Goal: Task Accomplishment & Management: Use online tool/utility

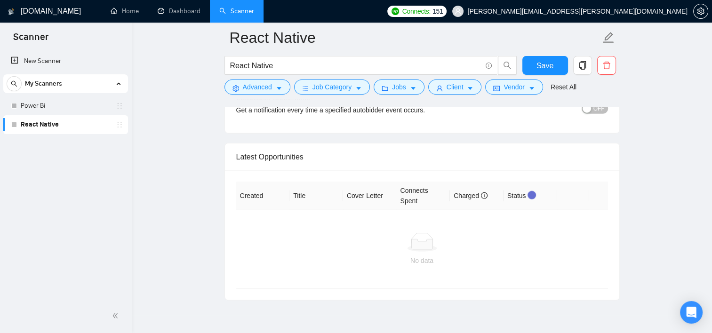
scroll to position [2311, 0]
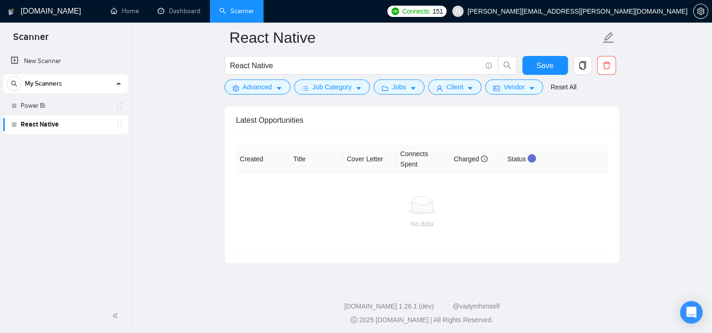
click at [37, 86] on span "My Scanners" at bounding box center [43, 83] width 37 height 19
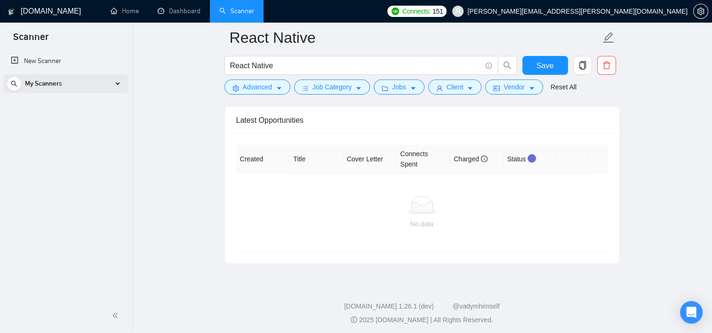
click at [55, 84] on span "My Scanners" at bounding box center [43, 83] width 37 height 19
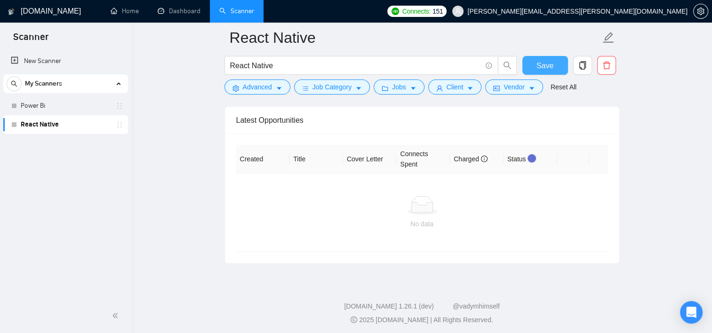
click at [560, 56] on button "Save" at bounding box center [545, 65] width 46 height 19
click at [541, 66] on span "Save" at bounding box center [544, 66] width 17 height 12
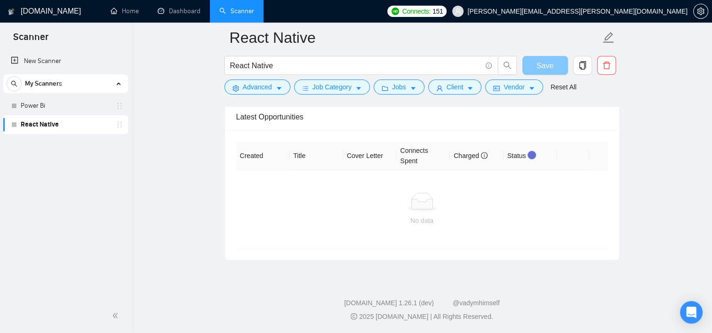
click at [541, 66] on span "Save" at bounding box center [544, 66] width 17 height 12
click at [542, 66] on span "Save" at bounding box center [550, 66] width 17 height 12
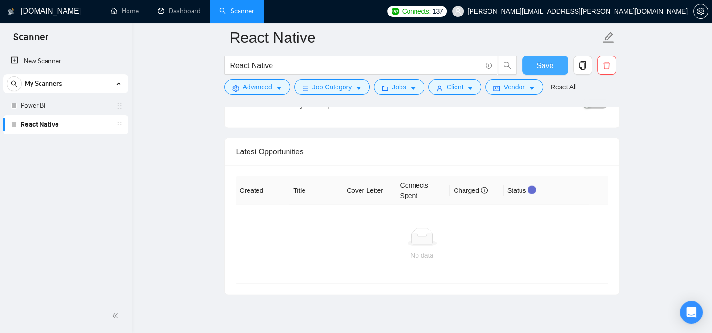
scroll to position [2265, 0]
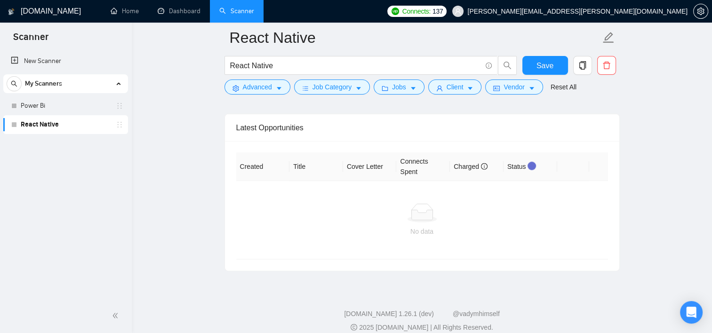
scroll to position [2303, 0]
click at [538, 63] on span "Save" at bounding box center [544, 66] width 17 height 12
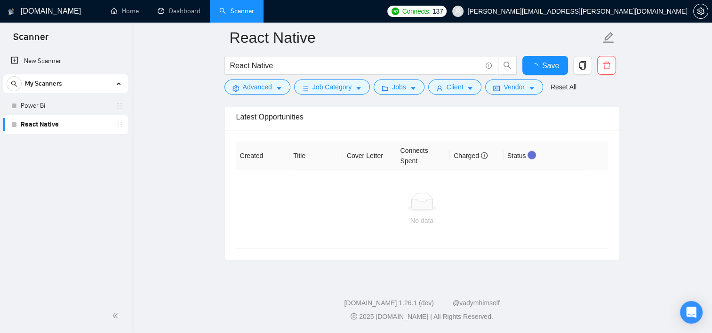
click at [534, 160] on th "Status" at bounding box center [531, 156] width 54 height 29
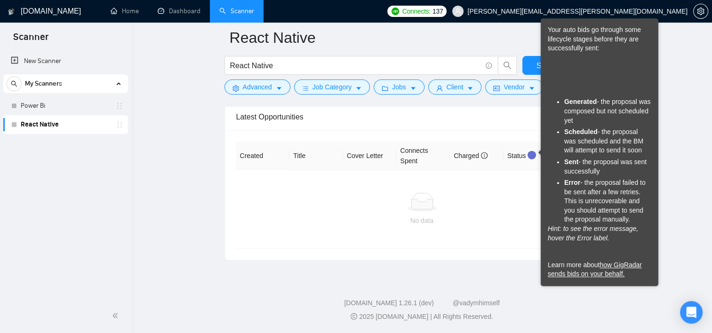
scroll to position [2234, 0]
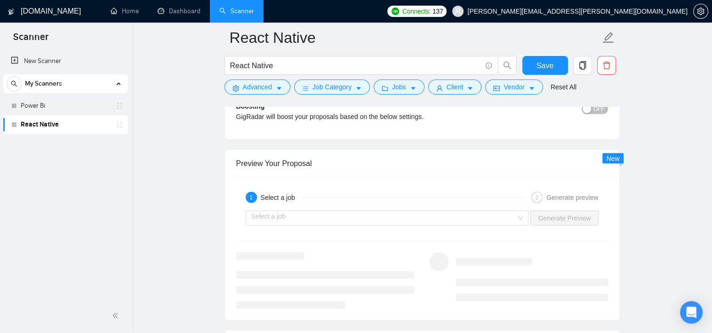
scroll to position [1721, 0]
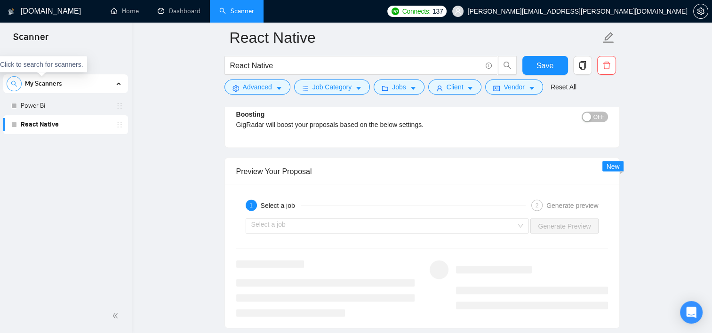
click at [14, 83] on icon "search" at bounding box center [14, 83] width 7 height 7
click at [115, 84] on icon "close-circle" at bounding box center [115, 83] width 7 height 7
click at [24, 62] on link "New Scanner" at bounding box center [66, 61] width 110 height 19
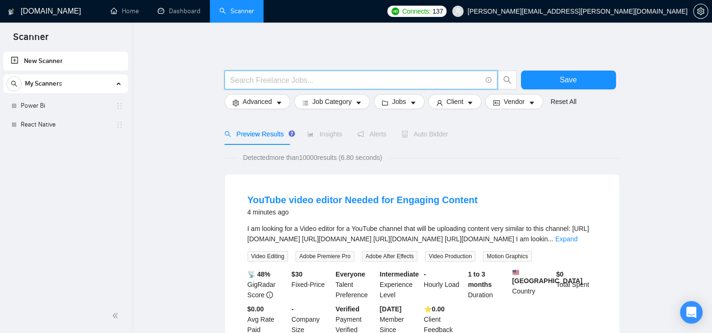
click at [275, 77] on input "text" at bounding box center [355, 80] width 251 height 12
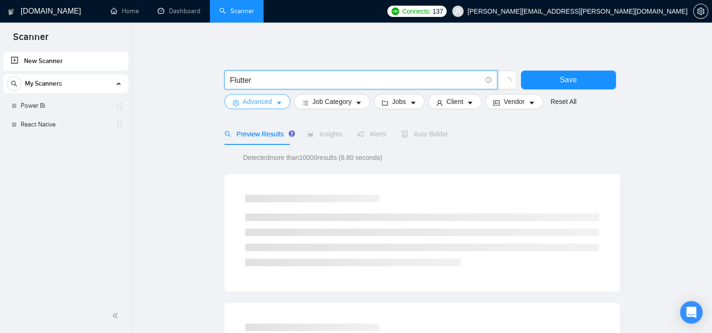
type input "Flutter"
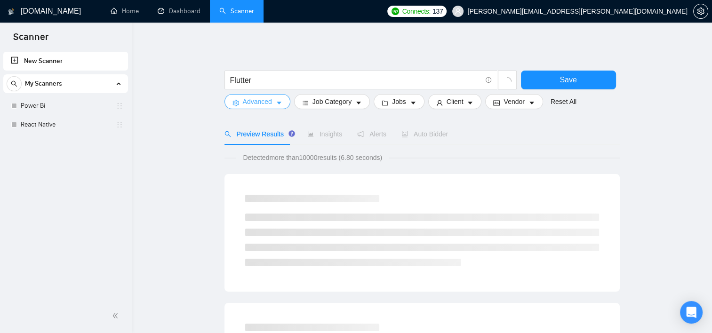
click at [277, 103] on icon "caret-down" at bounding box center [279, 103] width 5 height 3
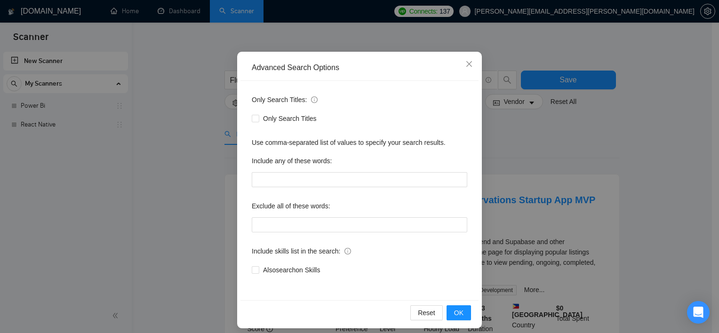
scroll to position [55, 0]
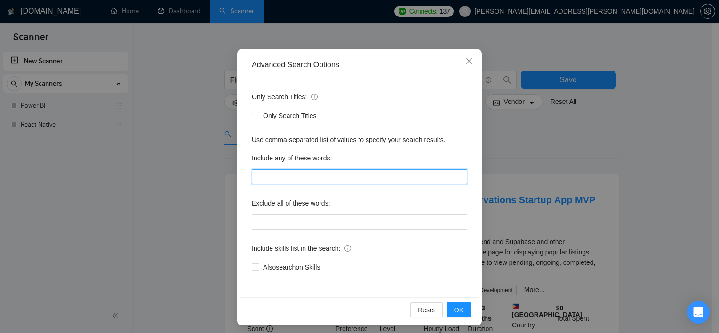
click at [258, 177] on input "text" at bounding box center [360, 176] width 216 height 15
click at [332, 175] on input "Flutter, Cross Platform," at bounding box center [360, 176] width 216 height 15
click at [332, 175] on input "Flutter, Cross Platform app H" at bounding box center [360, 176] width 216 height 15
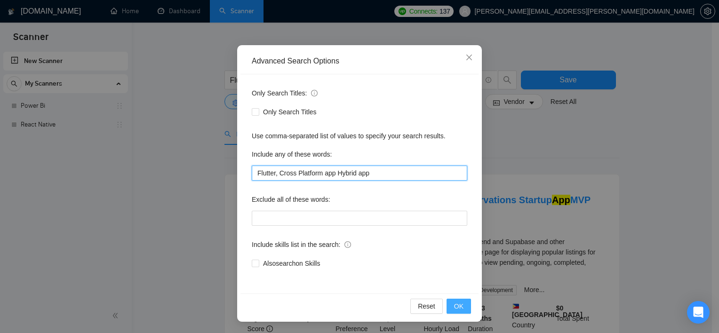
type input "Flutter, Cross Platform app Hybrid app"
click at [459, 307] on span "OK" at bounding box center [458, 306] width 9 height 10
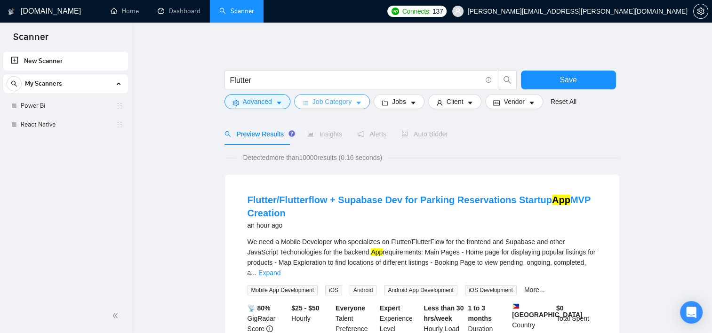
click at [348, 103] on span "Job Category" at bounding box center [331, 101] width 39 height 10
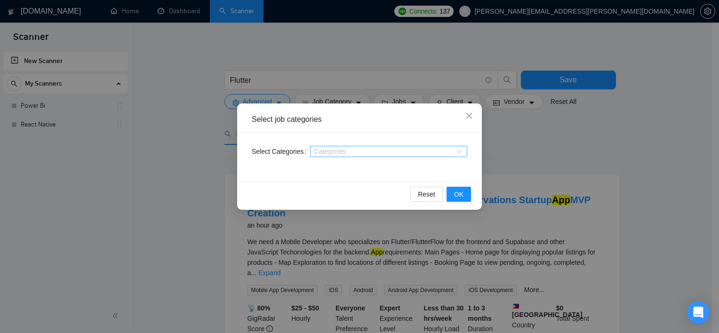
click at [333, 152] on div at bounding box center [383, 152] width 143 height 8
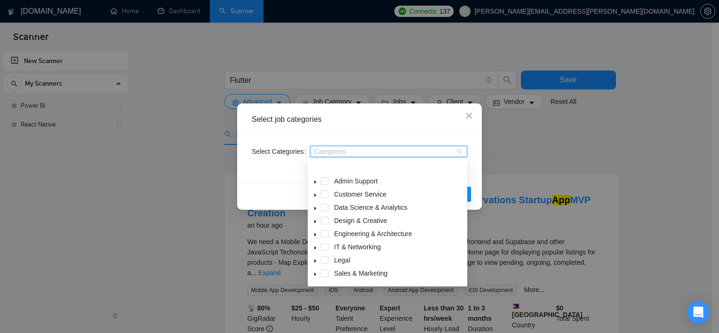
scroll to position [38, 0]
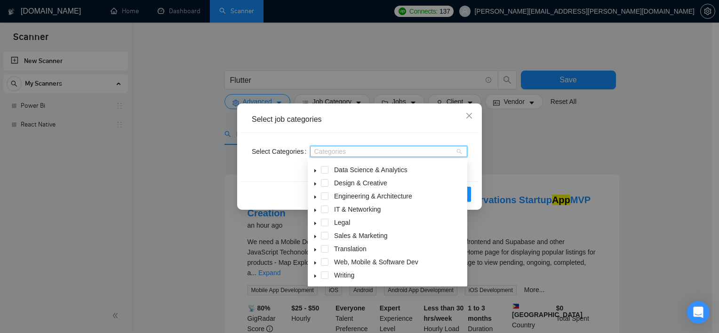
click at [317, 263] on icon "caret-down" at bounding box center [315, 263] width 5 height 5
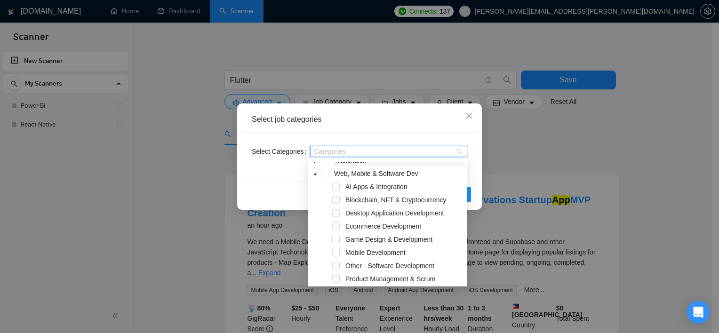
scroll to position [127, 0]
click at [336, 185] on span at bounding box center [336, 187] width 8 height 8
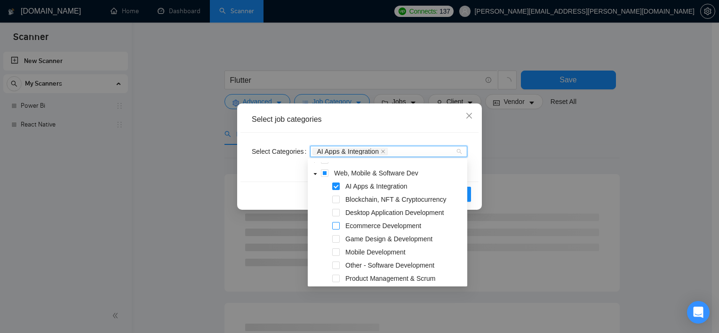
click at [335, 224] on span at bounding box center [336, 226] width 8 height 8
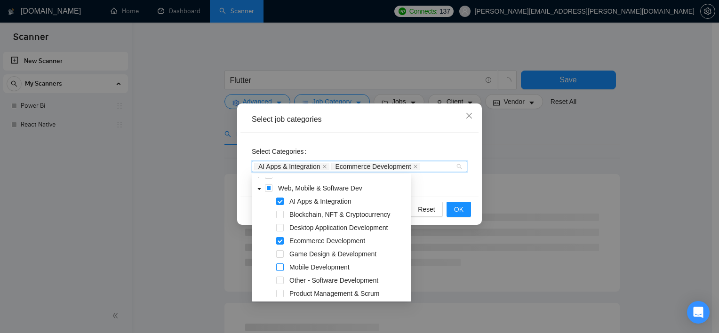
click at [281, 266] on span at bounding box center [280, 268] width 8 height 8
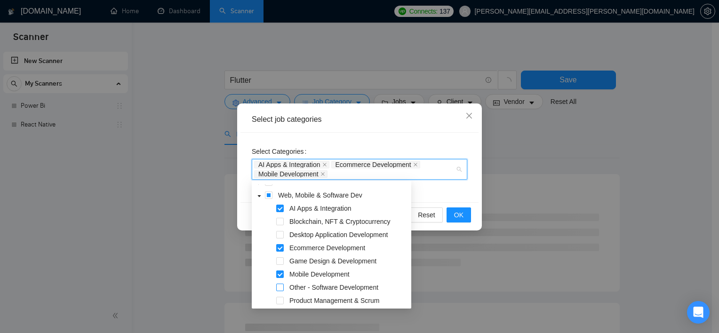
click at [281, 287] on span at bounding box center [280, 288] width 8 height 8
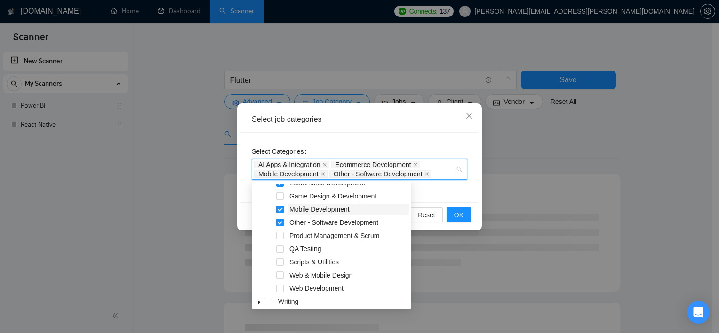
scroll to position [196, 0]
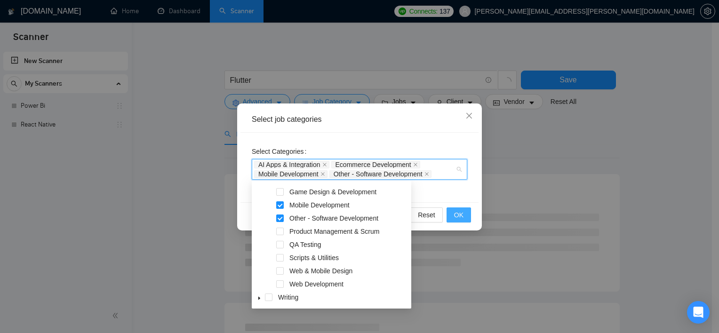
click at [461, 208] on button "OK" at bounding box center [459, 215] width 24 height 15
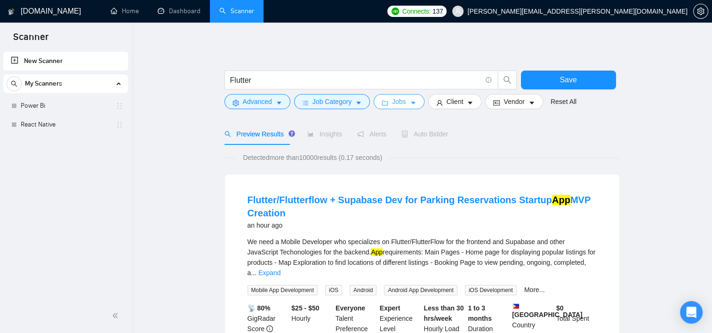
click at [412, 103] on icon "caret-down" at bounding box center [413, 103] width 7 height 7
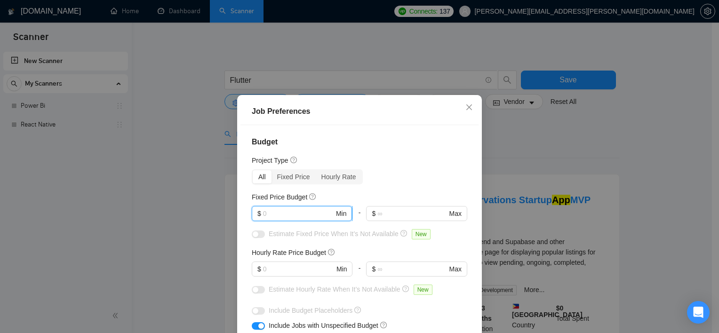
click at [289, 214] on input "text" at bounding box center [298, 213] width 71 height 10
type input "1"
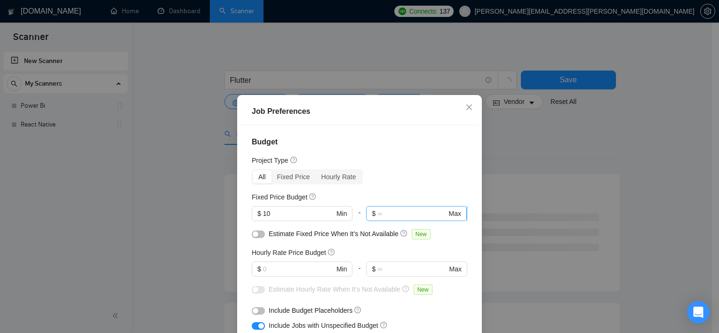
click at [392, 220] on span "$ Max" at bounding box center [416, 213] width 100 height 15
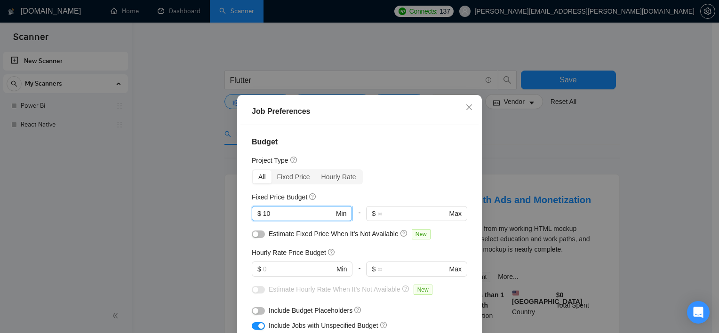
click at [296, 215] on input "10" at bounding box center [298, 213] width 71 height 10
type input "1"
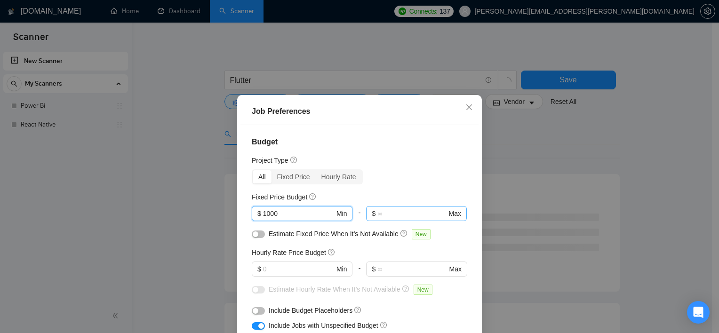
type input "1000"
click at [384, 210] on input "text" at bounding box center [411, 213] width 69 height 10
type input "50000"
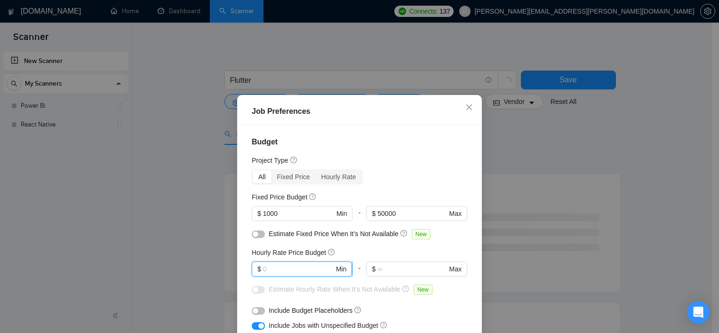
click at [267, 269] on input "text" at bounding box center [298, 269] width 71 height 10
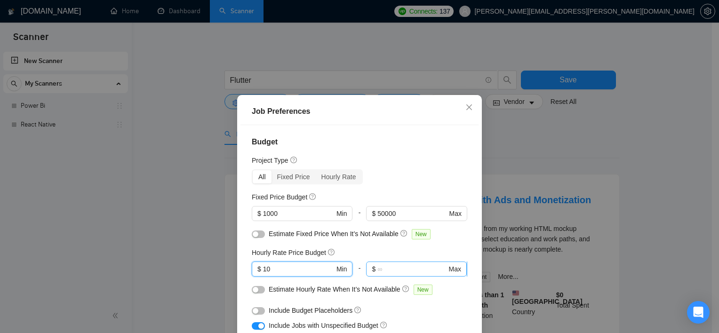
type input "10"
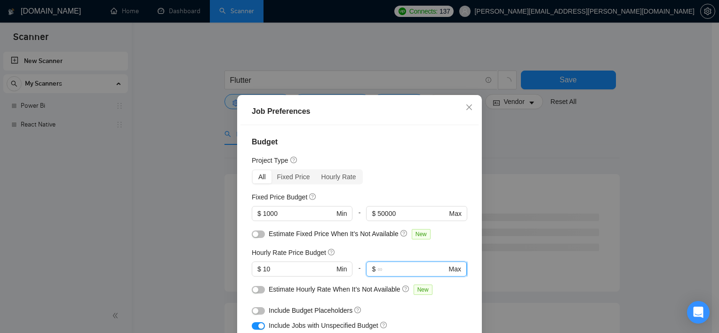
click at [380, 265] on input "text" at bounding box center [411, 269] width 69 height 10
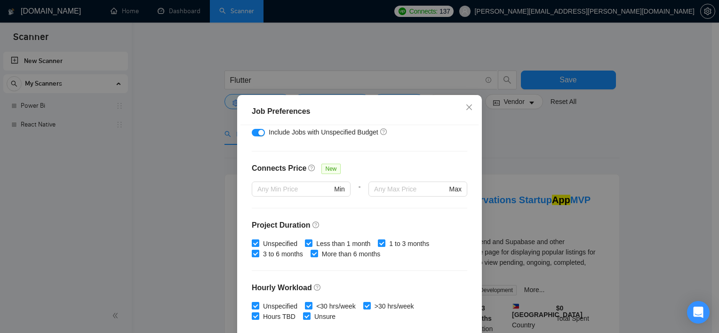
scroll to position [200, 0]
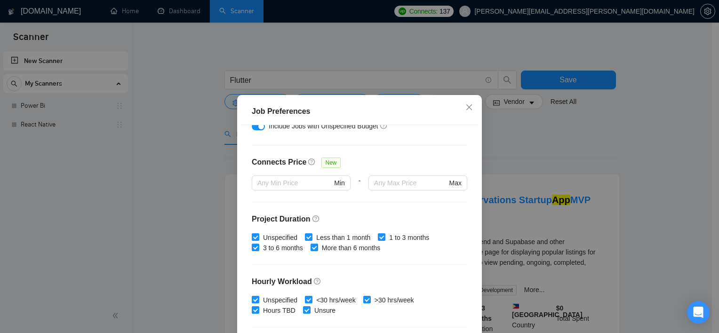
type input "50"
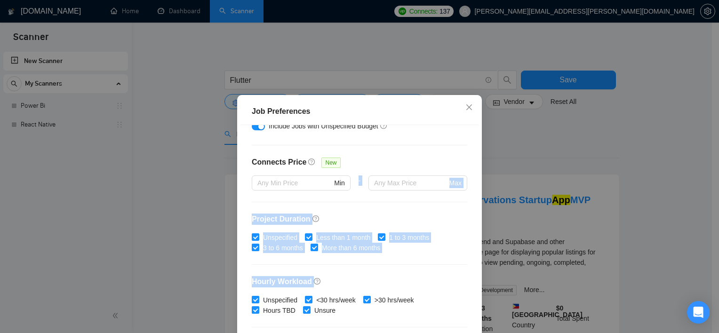
drag, startPoint x: 380, startPoint y: 265, endPoint x: 336, endPoint y: 192, distance: 85.5
click at [336, 192] on div "Budget Project Type All Fixed Price Hourly Rate Fixed Price Budget $ 1000 Min -…" at bounding box center [359, 241] width 238 height 233
drag, startPoint x: 336, startPoint y: 192, endPoint x: 346, endPoint y: 212, distance: 22.3
click at [346, 212] on div "Budget Project Type All Fixed Price Hourly Rate Fixed Price Budget $ 1000 Min -…" at bounding box center [359, 241] width 238 height 233
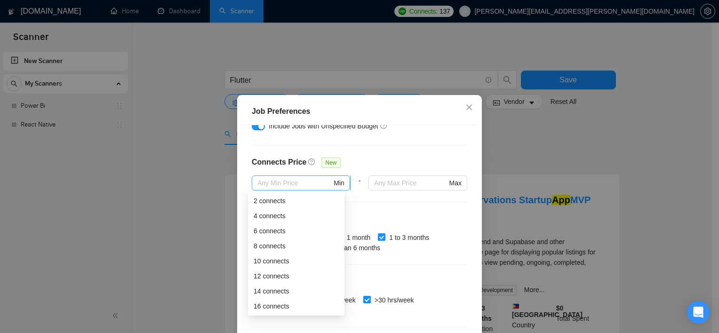
click at [274, 176] on span "Min" at bounding box center [301, 183] width 98 height 15
click at [277, 197] on div "2 connects" at bounding box center [296, 201] width 85 height 10
type input "2"
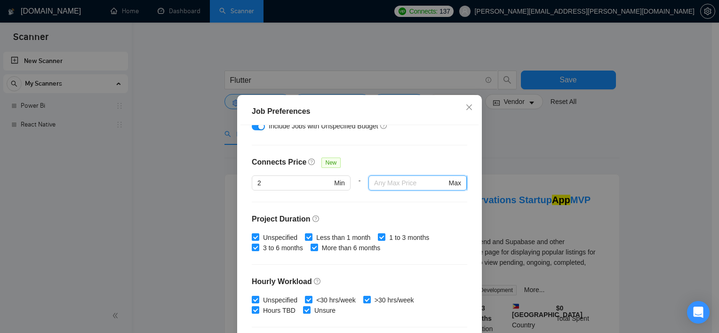
click at [389, 185] on input "text" at bounding box center [410, 183] width 72 height 10
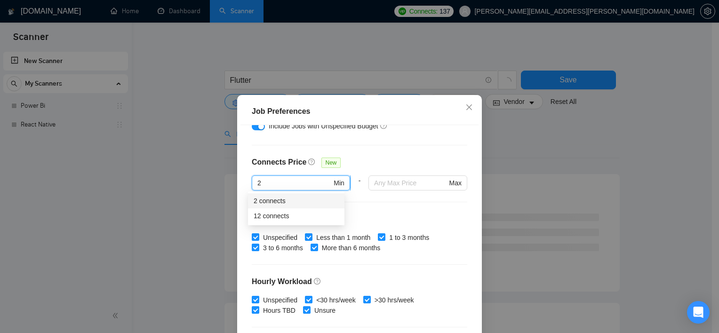
click at [286, 181] on input "2" at bounding box center [294, 183] width 74 height 10
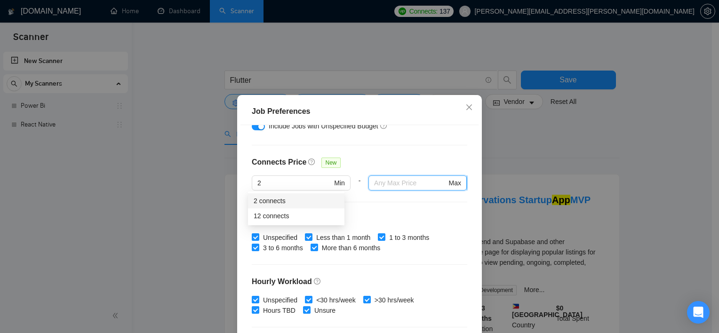
click at [388, 186] on input "text" at bounding box center [410, 183] width 72 height 10
click at [290, 185] on input "2" at bounding box center [294, 183] width 74 height 10
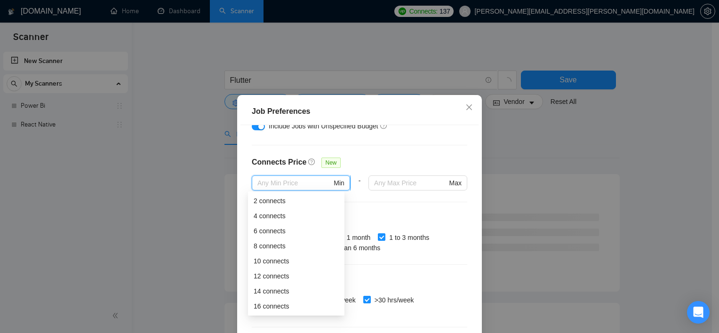
type input "2"
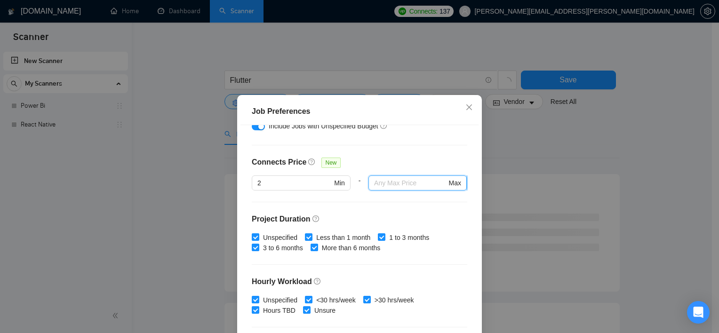
click at [394, 188] on input "text" at bounding box center [410, 183] width 72 height 10
click at [450, 227] on div "Budget Project Type All Fixed Price Hourly Rate Fixed Price Budget $ 1000 Min -…" at bounding box center [359, 241] width 238 height 233
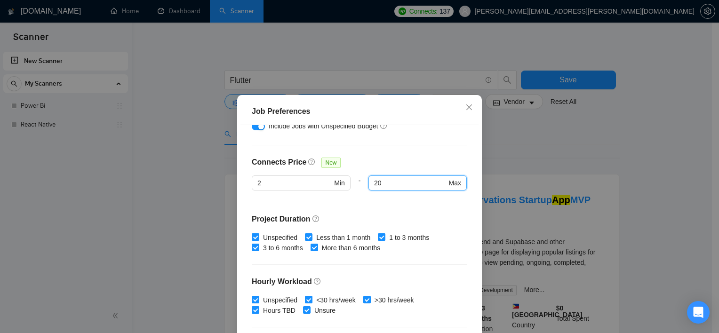
click at [384, 186] on input "20" at bounding box center [410, 183] width 72 height 10
type input "24"
click at [436, 207] on div "Budget Project Type All Fixed Price Hourly Rate Fixed Price Budget $ 1000 Min -…" at bounding box center [359, 241] width 238 height 233
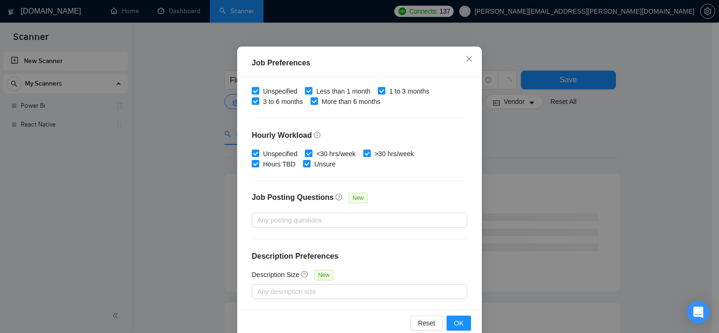
scroll to position [66, 0]
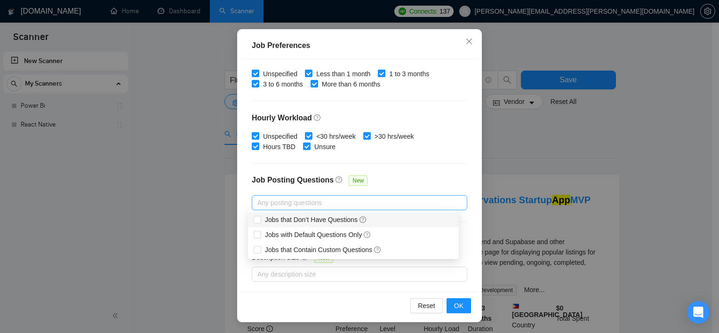
click at [369, 200] on div at bounding box center [354, 202] width 201 height 11
click at [260, 219] on input "Jobs that Don’t Have Questions" at bounding box center [257, 219] width 7 height 7
checkbox input "true"
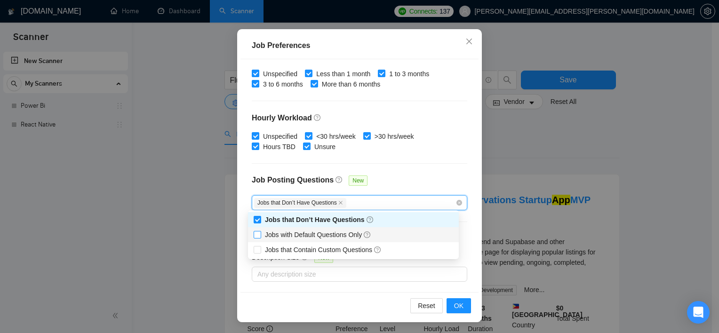
click at [260, 237] on span at bounding box center [258, 235] width 8 height 8
click at [260, 237] on input "Jobs with Default Questions Only" at bounding box center [257, 234] width 7 height 7
click at [257, 237] on input "Jobs with Default Questions Only" at bounding box center [257, 234] width 7 height 7
checkbox input "true"
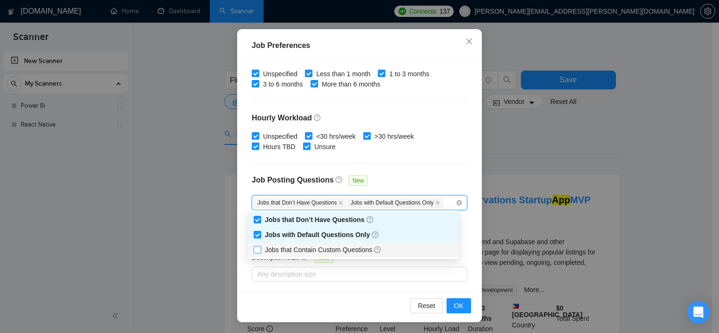
click at [258, 254] on label "Jobs that Contain Custom Questions" at bounding box center [320, 250] width 132 height 10
click at [258, 253] on input "Jobs that Contain Custom Questions" at bounding box center [257, 249] width 7 height 7
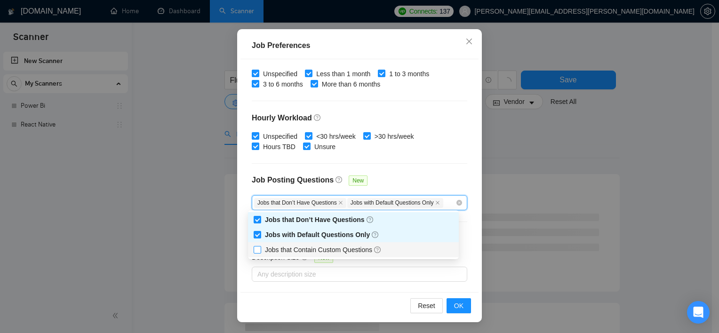
click at [257, 249] on input "Jobs that Contain Custom Questions" at bounding box center [257, 249] width 7 height 7
checkbox input "true"
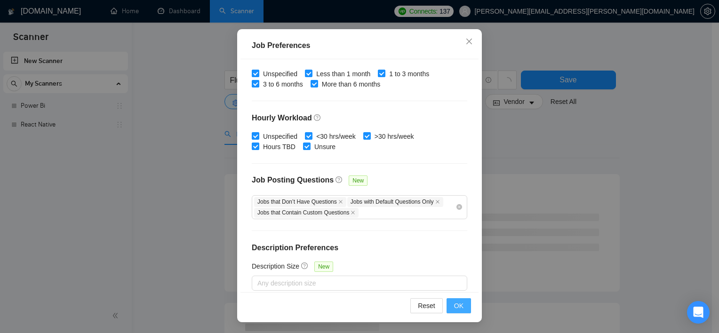
click at [457, 299] on button "OK" at bounding box center [459, 305] width 24 height 15
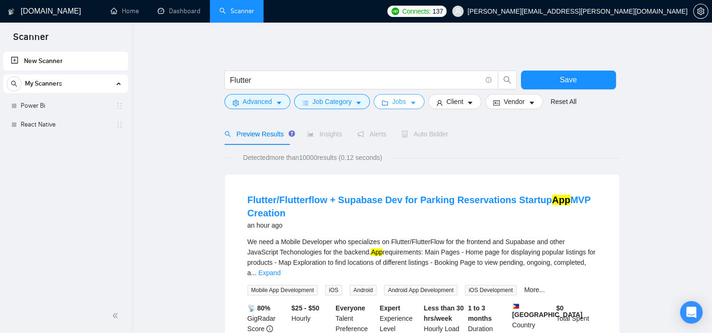
click at [411, 104] on icon "caret-down" at bounding box center [413, 103] width 7 height 7
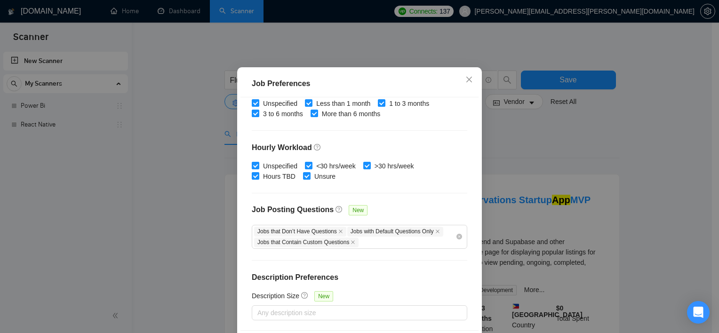
scroll to position [66, 0]
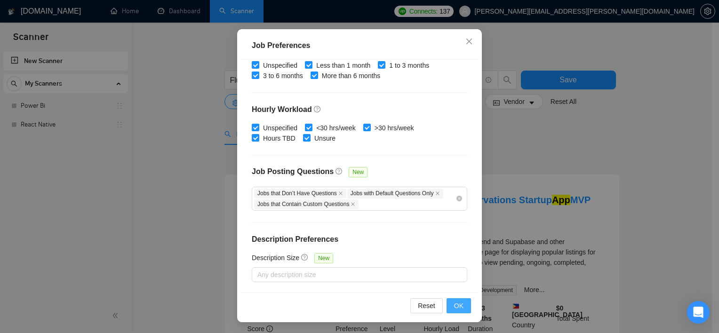
click at [454, 304] on span "OK" at bounding box center [458, 306] width 9 height 10
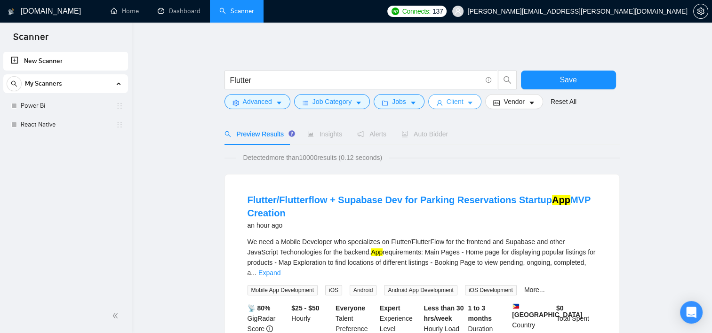
click at [460, 102] on button "Client" at bounding box center [455, 101] width 54 height 15
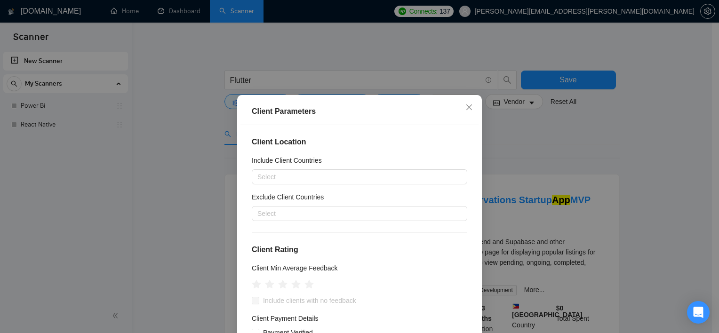
click at [311, 187] on div "Client Location Include Client Countries Select Exclude Client Countries Select…" at bounding box center [359, 241] width 238 height 233
click at [288, 177] on div at bounding box center [354, 176] width 201 height 11
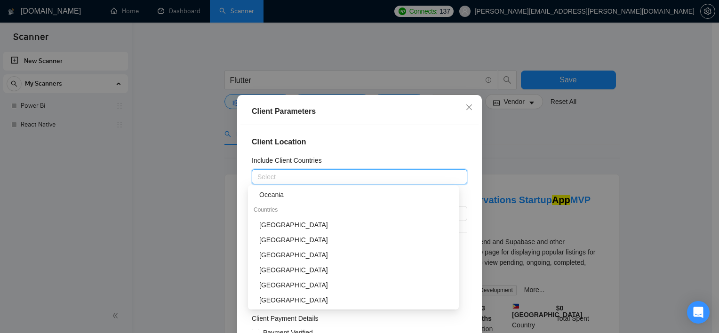
scroll to position [91, 0]
click at [323, 225] on div "[GEOGRAPHIC_DATA]" at bounding box center [356, 224] width 194 height 10
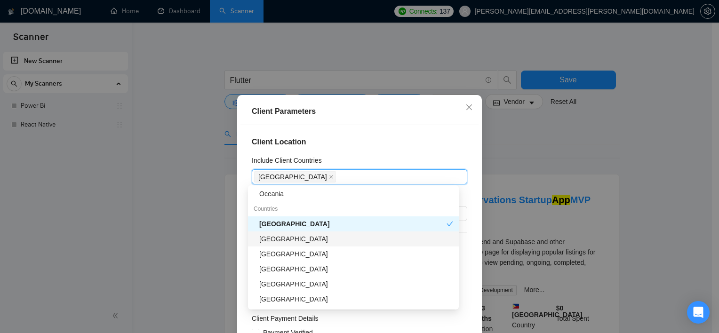
click at [316, 239] on div "[GEOGRAPHIC_DATA]" at bounding box center [356, 239] width 194 height 10
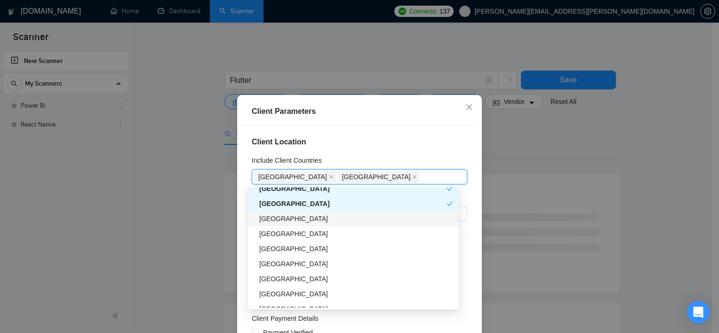
scroll to position [127, 0]
click at [294, 229] on div "[GEOGRAPHIC_DATA]" at bounding box center [356, 233] width 194 height 10
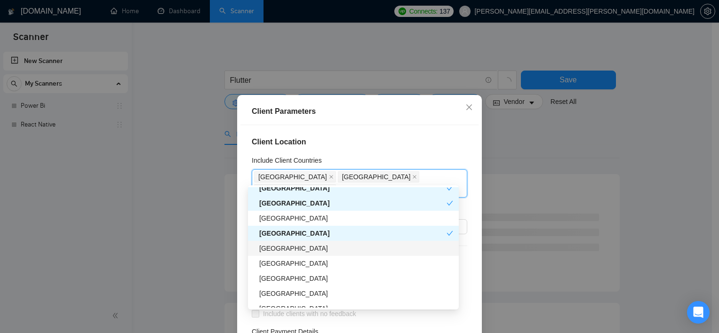
click at [295, 244] on div "[GEOGRAPHIC_DATA]" at bounding box center [356, 248] width 194 height 10
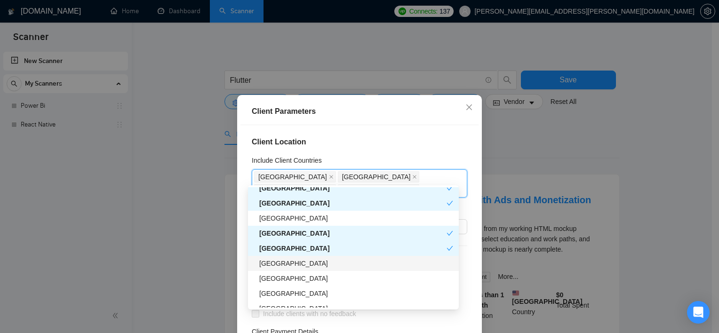
click at [297, 264] on div "[GEOGRAPHIC_DATA]" at bounding box center [356, 263] width 194 height 10
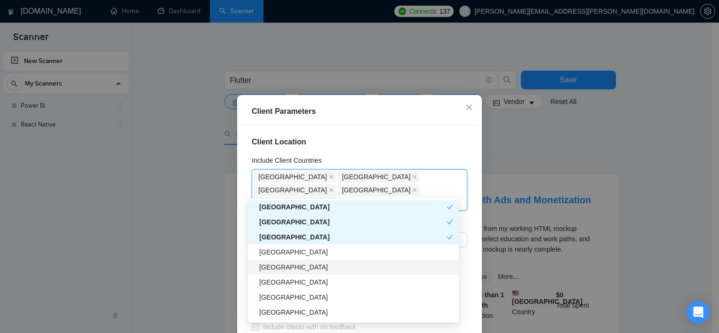
scroll to position [174, 0]
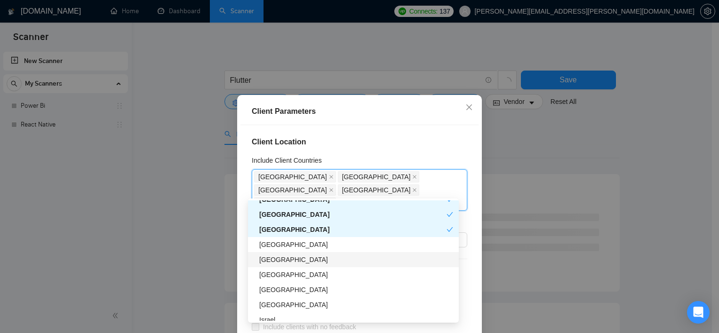
click at [349, 265] on div "[GEOGRAPHIC_DATA]" at bounding box center [353, 259] width 211 height 15
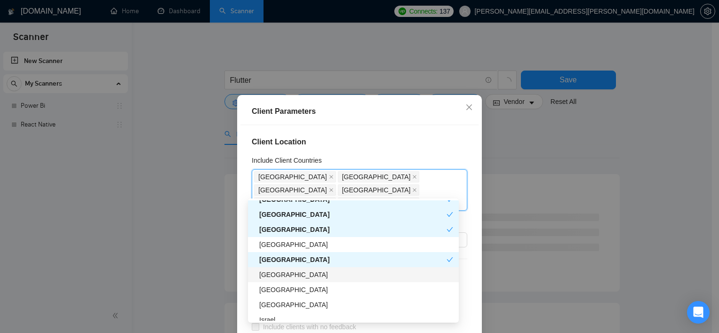
click at [341, 273] on div "[GEOGRAPHIC_DATA]" at bounding box center [356, 275] width 194 height 10
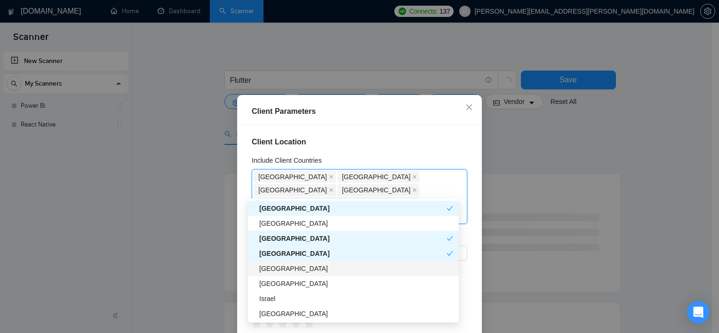
scroll to position [198, 0]
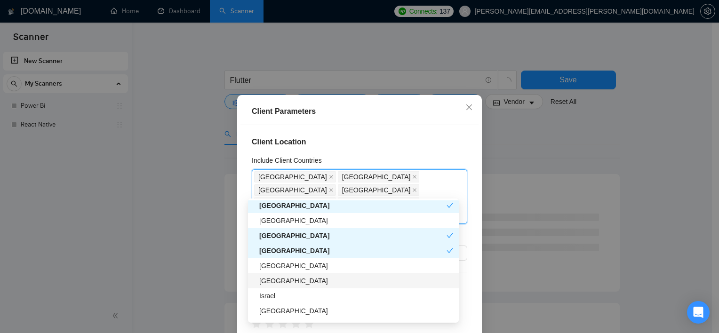
click at [336, 277] on div "[GEOGRAPHIC_DATA]" at bounding box center [356, 281] width 194 height 10
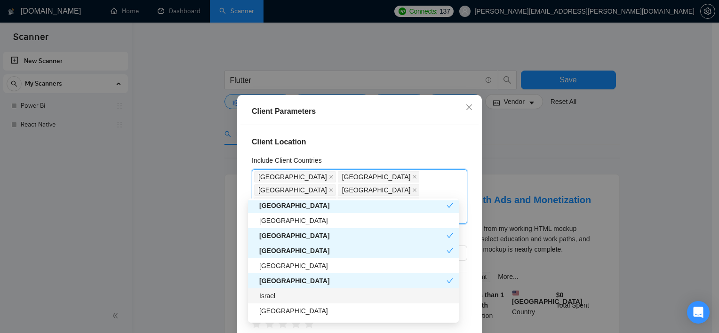
click at [325, 297] on div "Israel" at bounding box center [356, 296] width 194 height 10
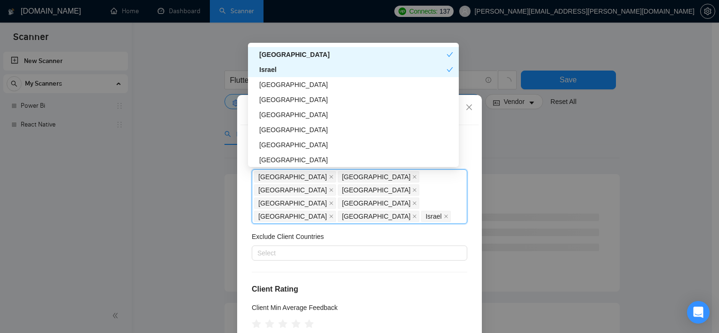
scroll to position [272, 0]
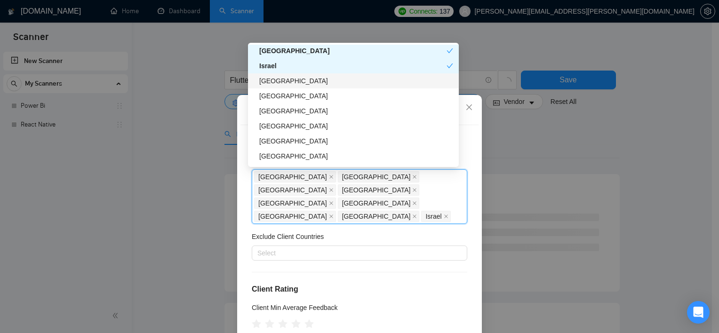
click at [316, 81] on div "[GEOGRAPHIC_DATA]" at bounding box center [356, 81] width 194 height 10
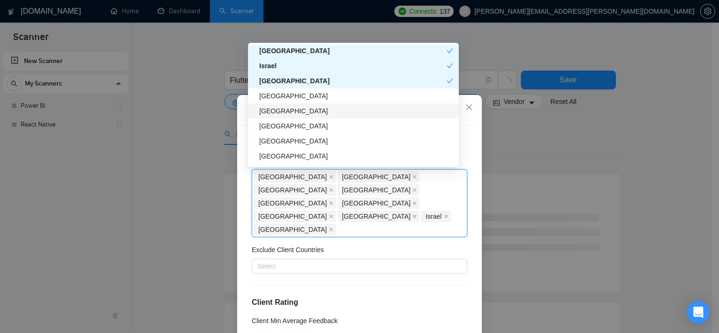
click at [307, 117] on div "[GEOGRAPHIC_DATA]" at bounding box center [353, 111] width 211 height 15
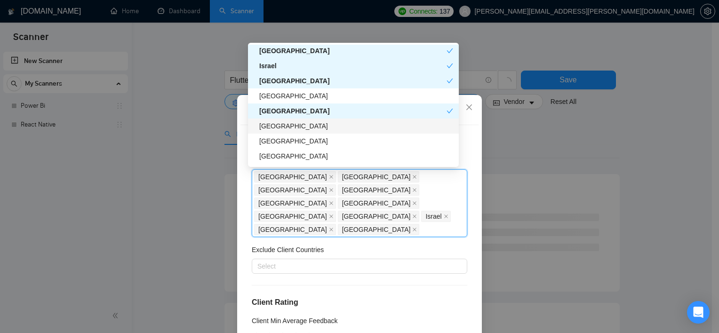
click at [308, 128] on div "[GEOGRAPHIC_DATA]" at bounding box center [356, 126] width 194 height 10
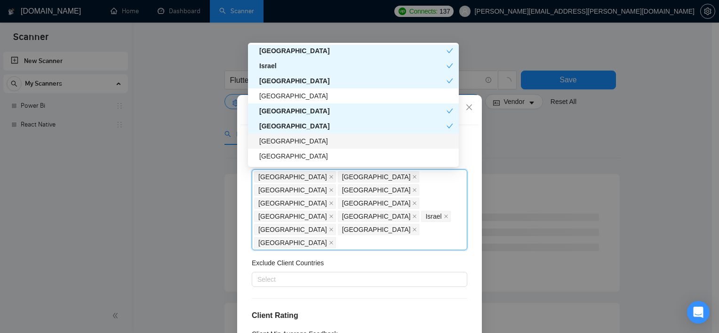
click at [308, 143] on div "[GEOGRAPHIC_DATA]" at bounding box center [356, 141] width 194 height 10
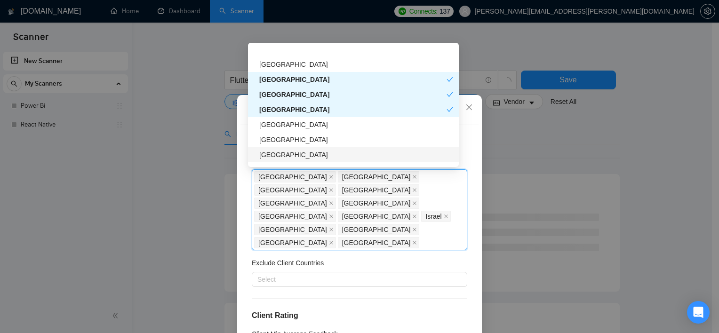
scroll to position [322, 0]
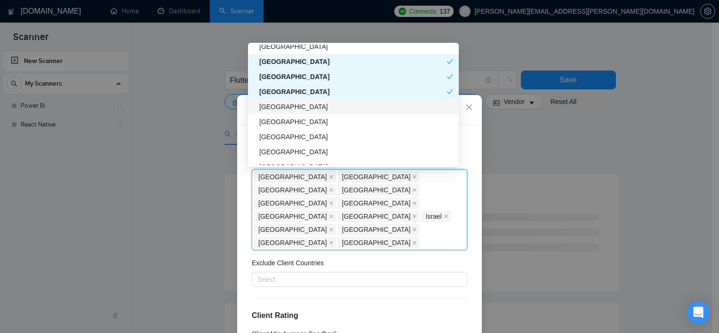
click at [309, 111] on div "[GEOGRAPHIC_DATA]" at bounding box center [356, 107] width 194 height 10
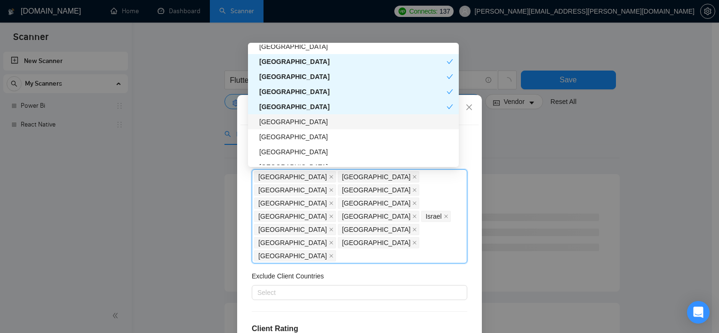
click at [305, 119] on div "[GEOGRAPHIC_DATA]" at bounding box center [356, 122] width 194 height 10
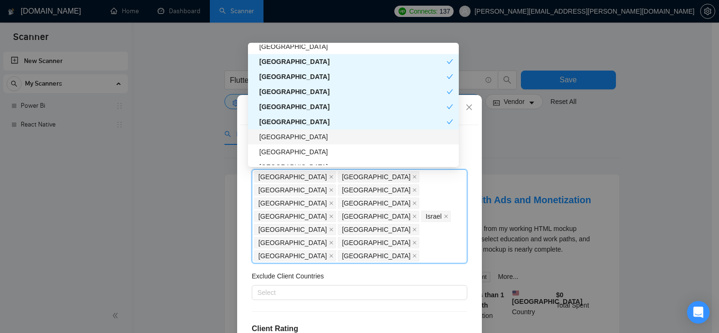
click at [304, 141] on div "[GEOGRAPHIC_DATA]" at bounding box center [356, 137] width 194 height 10
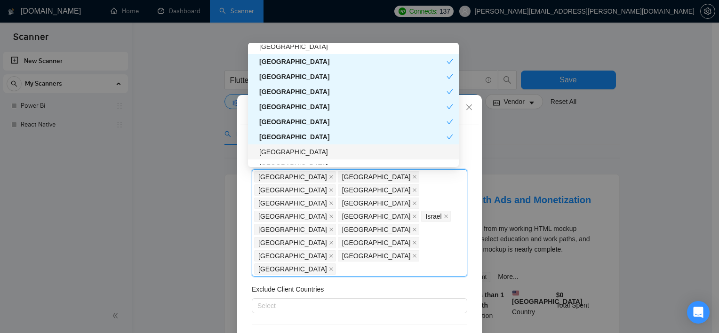
click at [302, 159] on div "[GEOGRAPHIC_DATA]" at bounding box center [353, 151] width 211 height 15
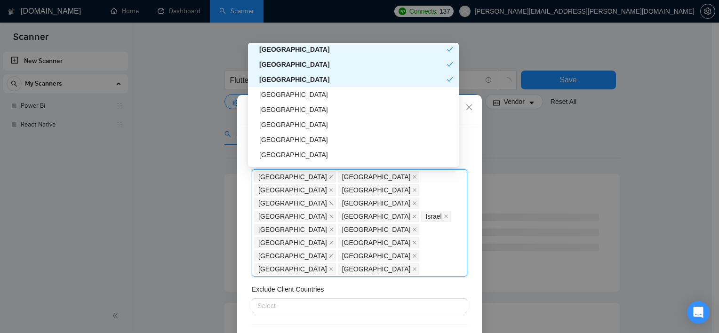
scroll to position [400, 0]
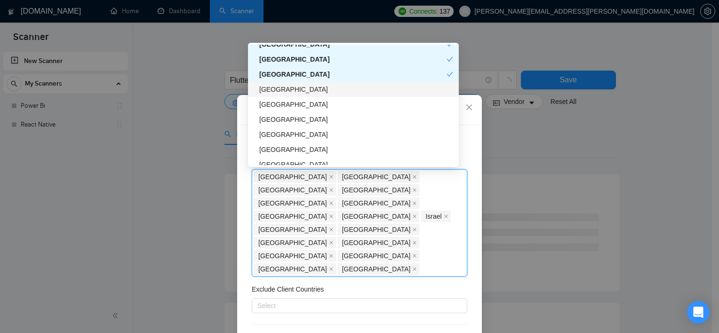
click at [318, 94] on div "[GEOGRAPHIC_DATA]" at bounding box center [356, 89] width 194 height 10
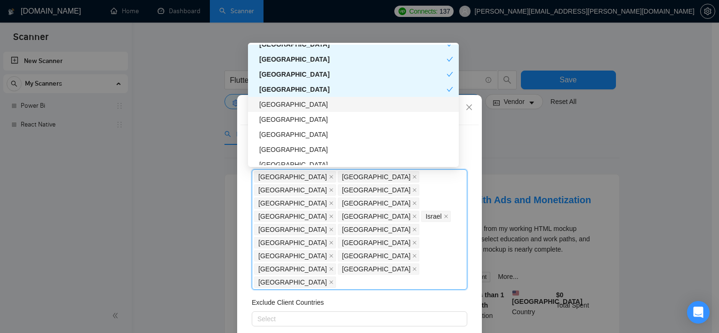
click at [305, 103] on div "[GEOGRAPHIC_DATA]" at bounding box center [356, 104] width 194 height 10
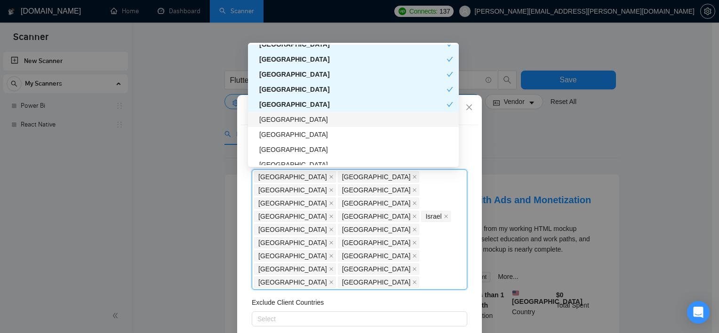
click at [305, 119] on div "[GEOGRAPHIC_DATA]" at bounding box center [356, 119] width 194 height 10
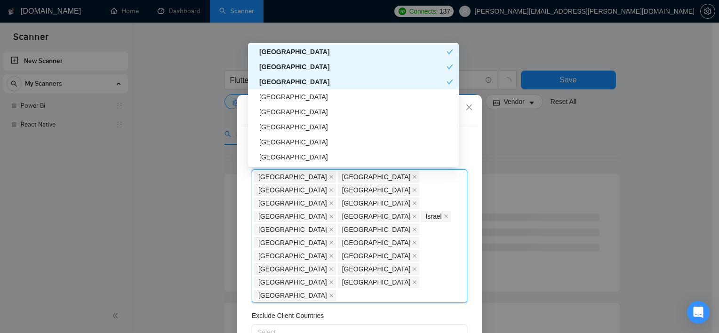
scroll to position [438, 0]
click at [299, 90] on div "[GEOGRAPHIC_DATA]" at bounding box center [353, 96] width 211 height 15
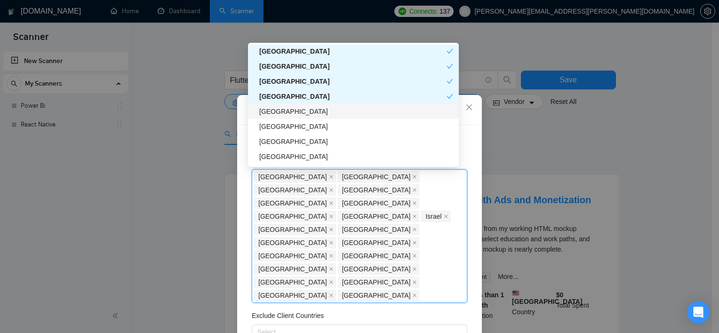
click at [305, 112] on div "[GEOGRAPHIC_DATA]" at bounding box center [356, 111] width 194 height 10
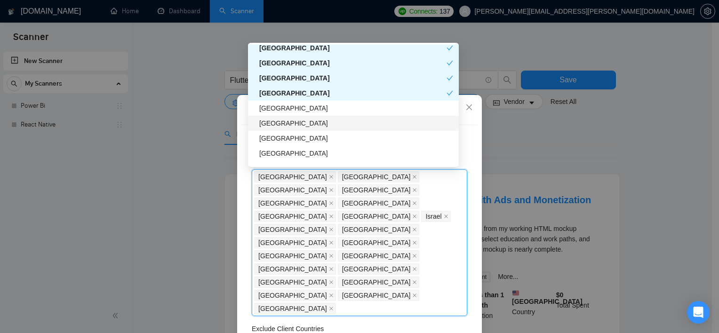
scroll to position [456, 0]
click at [302, 111] on div "[GEOGRAPHIC_DATA]" at bounding box center [356, 108] width 194 height 10
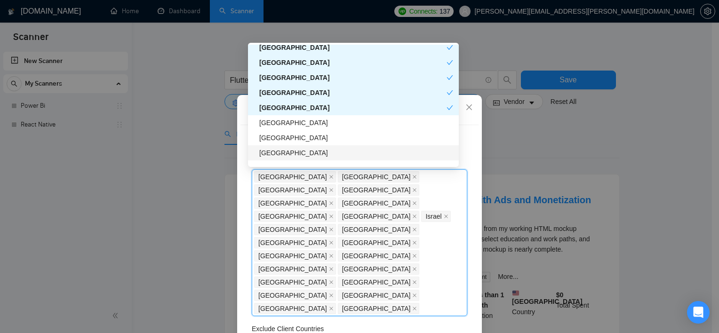
click at [297, 152] on div "[GEOGRAPHIC_DATA]" at bounding box center [356, 153] width 194 height 10
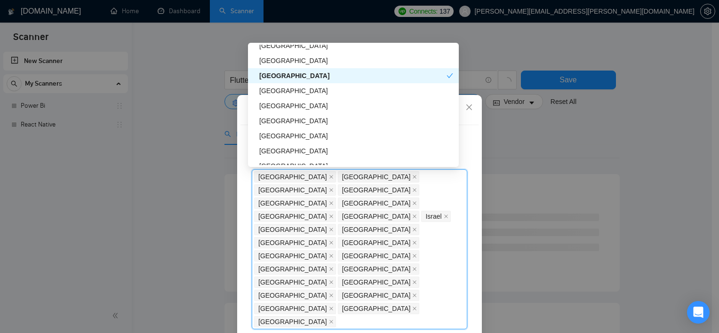
scroll to position [534, 0]
click at [294, 120] on div "[GEOGRAPHIC_DATA]" at bounding box center [356, 120] width 194 height 10
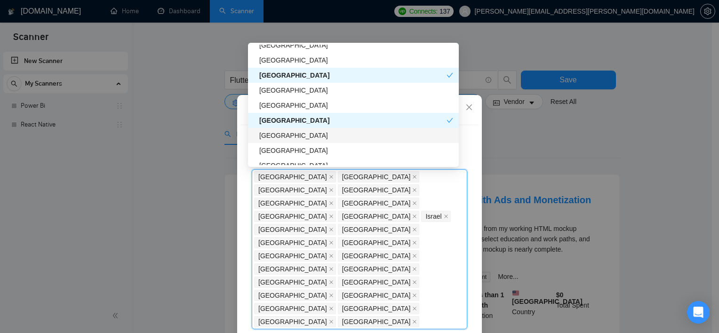
click at [292, 141] on div "[GEOGRAPHIC_DATA]" at bounding box center [353, 135] width 211 height 15
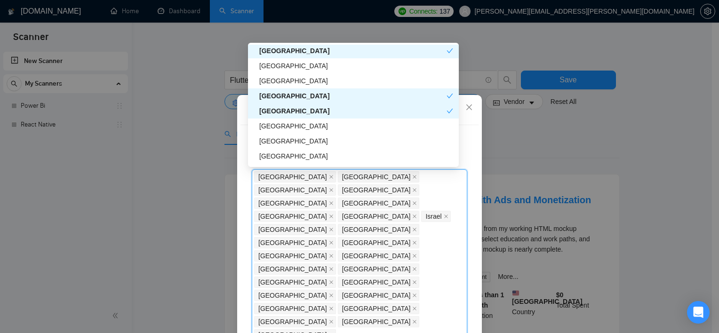
scroll to position [559, 0]
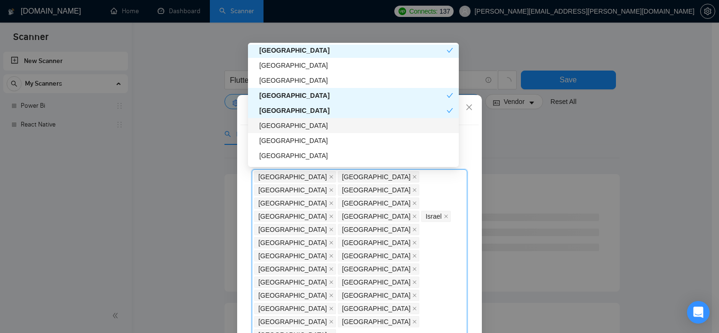
click at [286, 120] on div "[GEOGRAPHIC_DATA]" at bounding box center [356, 125] width 194 height 10
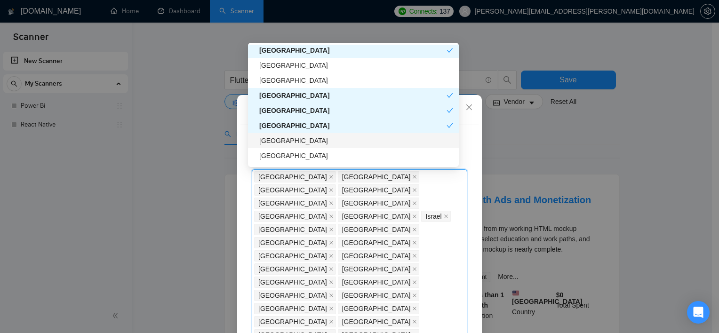
click at [287, 139] on div "[GEOGRAPHIC_DATA]" at bounding box center [356, 141] width 194 height 10
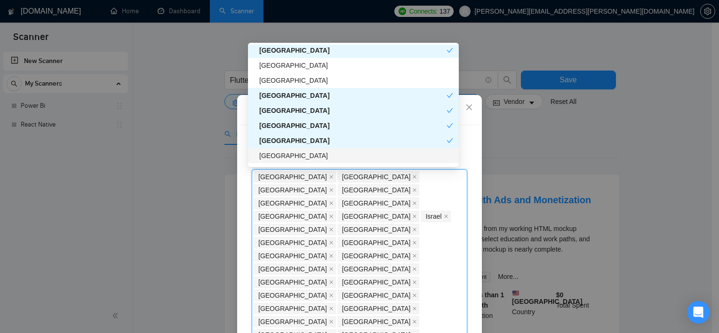
click at [292, 160] on div "[GEOGRAPHIC_DATA]" at bounding box center [356, 156] width 194 height 10
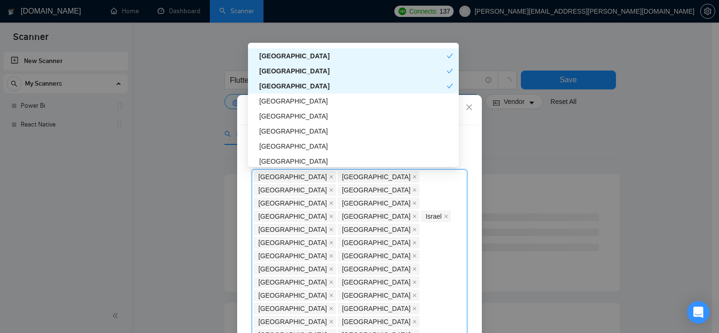
scroll to position [637, 0]
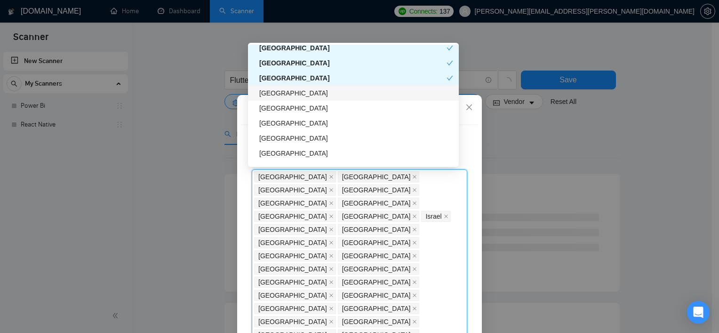
click at [337, 94] on div "[GEOGRAPHIC_DATA]" at bounding box center [356, 93] width 194 height 10
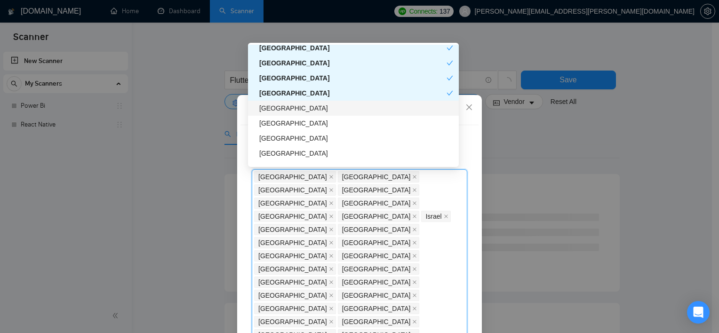
click at [327, 107] on div "[GEOGRAPHIC_DATA]" at bounding box center [356, 108] width 194 height 10
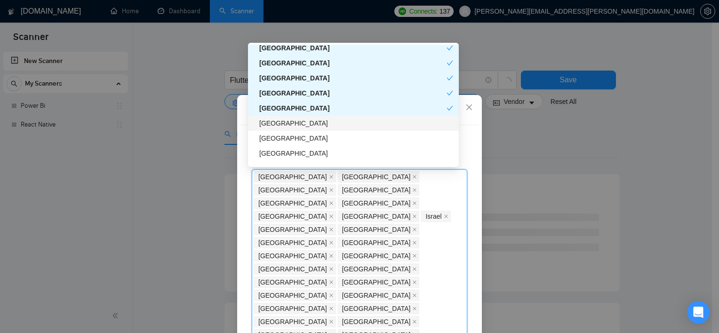
click at [316, 126] on div "[GEOGRAPHIC_DATA]" at bounding box center [356, 123] width 194 height 10
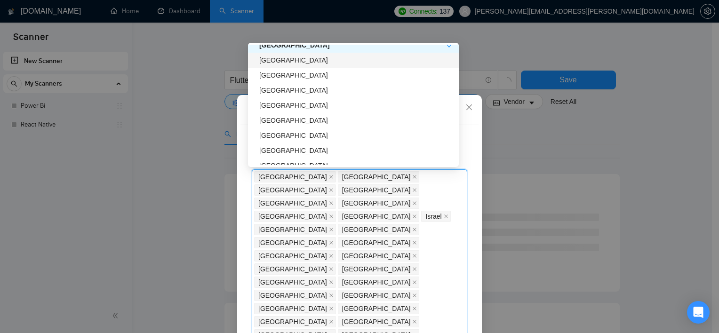
scroll to position [715, 0]
click at [310, 101] on div "[GEOGRAPHIC_DATA]" at bounding box center [356, 105] width 194 height 10
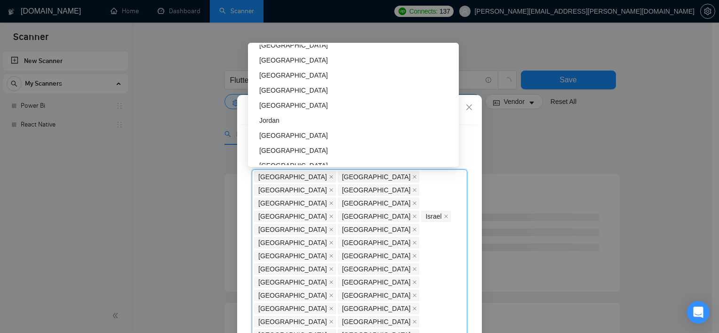
scroll to position [838, 0]
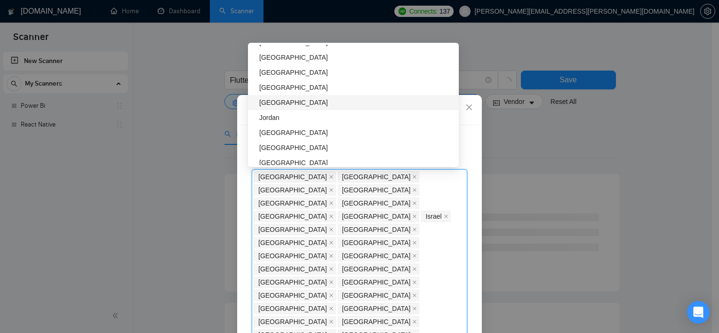
click at [327, 98] on div "[GEOGRAPHIC_DATA]" at bounding box center [356, 102] width 194 height 10
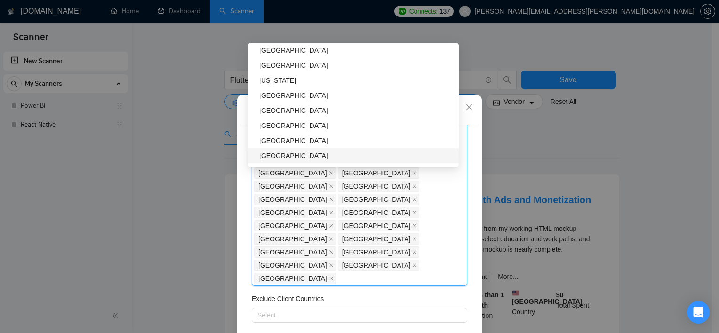
scroll to position [107, 0]
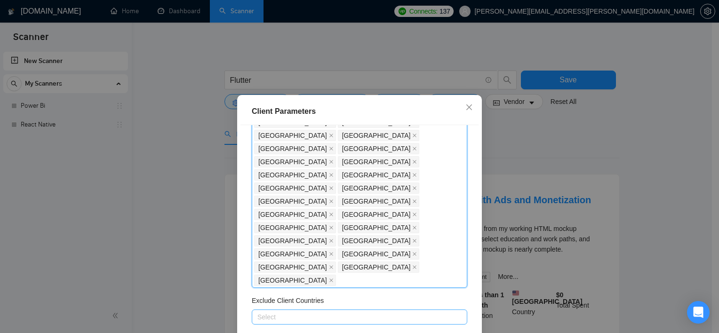
click at [314, 312] on div at bounding box center [354, 317] width 201 height 11
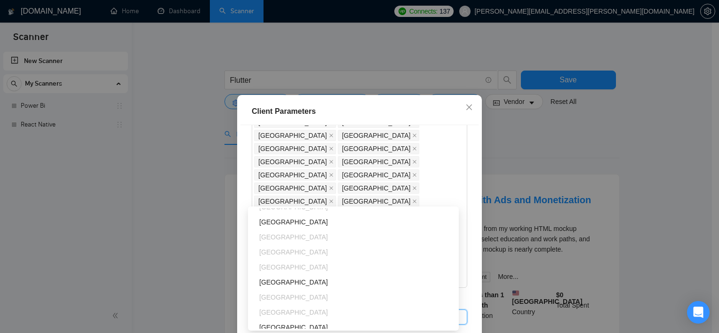
scroll to position [145, 0]
click at [279, 280] on div "[GEOGRAPHIC_DATA]" at bounding box center [356, 281] width 194 height 10
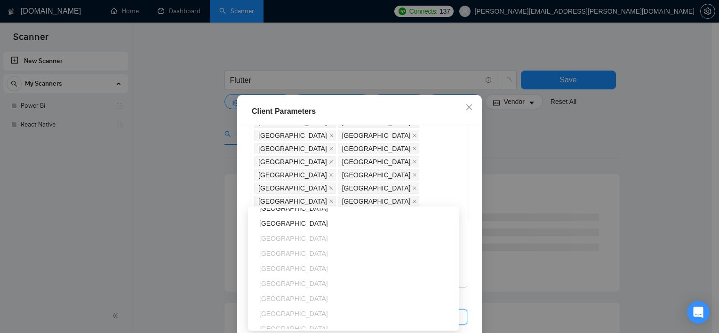
scroll to position [582, 0]
click at [303, 217] on div "[GEOGRAPHIC_DATA]" at bounding box center [356, 221] width 194 height 10
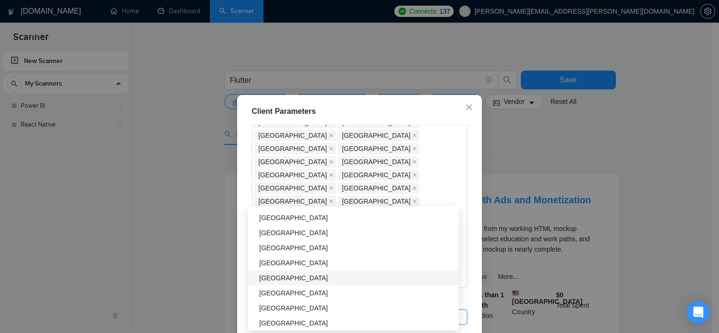
scroll to position [66, 0]
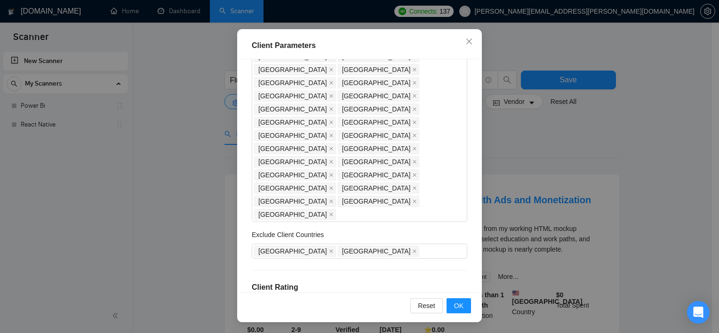
click at [348, 282] on h4 "Client Rating" at bounding box center [360, 287] width 216 height 11
click at [278, 318] on icon "star" at bounding box center [283, 322] width 10 height 9
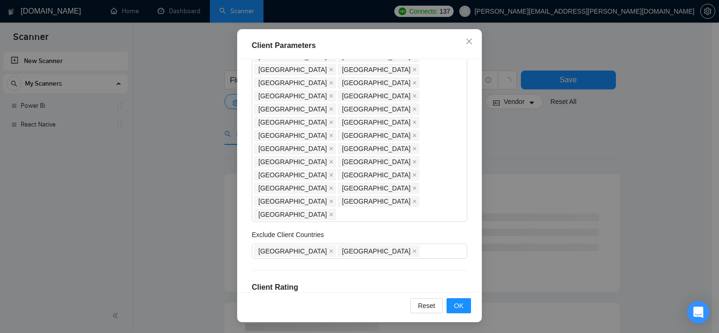
click at [284, 318] on icon "star" at bounding box center [283, 323] width 10 height 10
checkbox input "true"
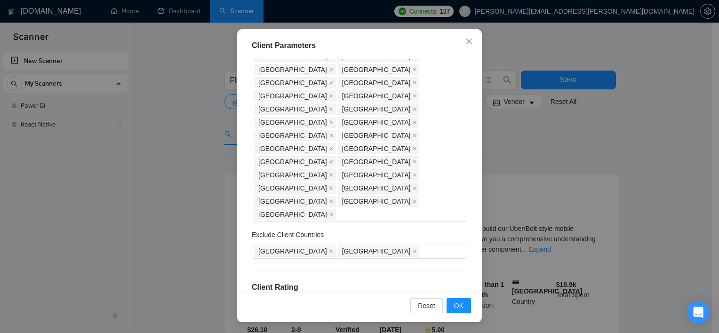
click at [255, 333] on span at bounding box center [256, 339] width 8 height 8
click at [255, 333] on input "Include clients with no feedback" at bounding box center [255, 338] width 7 height 7
checkbox input "true"
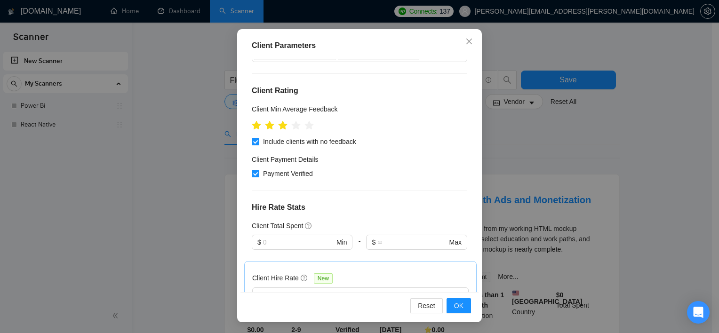
scroll to position [305, 0]
click at [292, 288] on div at bounding box center [356, 293] width 202 height 11
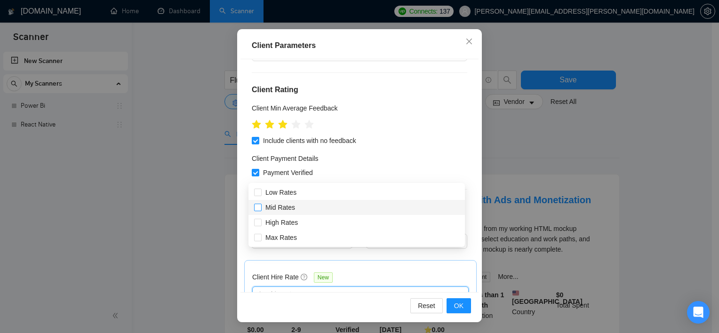
click at [284, 211] on span "Mid Rates" at bounding box center [280, 208] width 30 height 8
click at [261, 210] on input "Mid Rates" at bounding box center [257, 207] width 7 height 7
checkbox input "true"
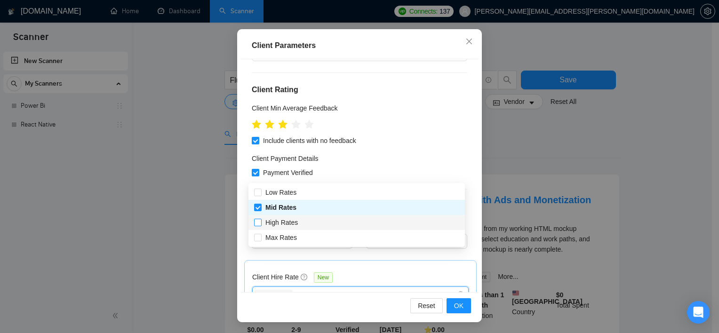
click at [282, 224] on span "High Rates" at bounding box center [281, 223] width 32 height 8
click at [261, 224] on input "High Rates" at bounding box center [257, 222] width 7 height 7
checkbox input "true"
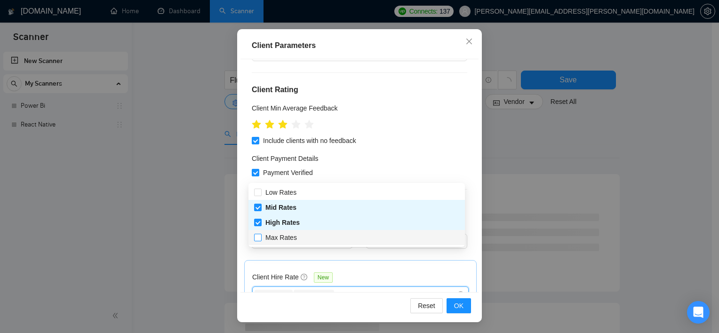
click at [280, 239] on span "Max Rates" at bounding box center [281, 238] width 32 height 8
click at [261, 239] on input "Max Rates" at bounding box center [257, 237] width 7 height 7
checkbox input "true"
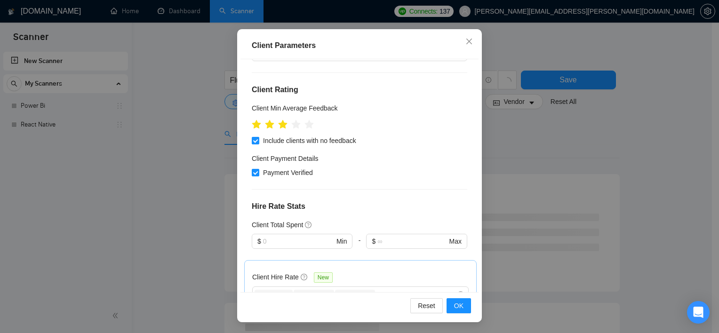
click at [365, 201] on h4 "Hire Rate Stats" at bounding box center [360, 206] width 216 height 11
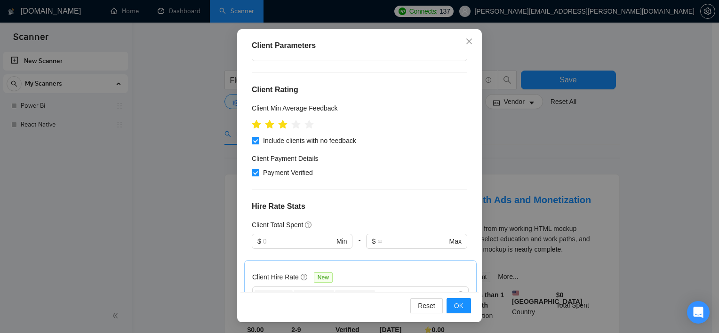
click at [281, 330] on input "text" at bounding box center [300, 335] width 72 height 10
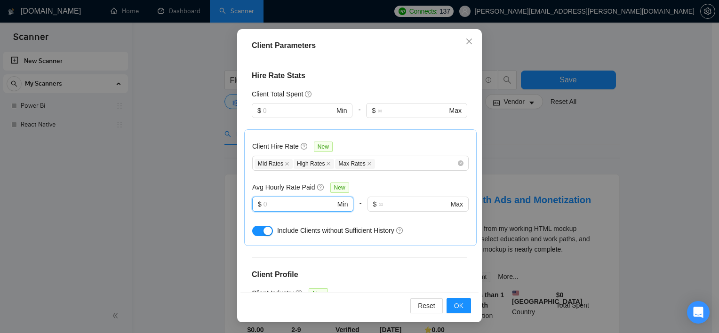
scroll to position [446, 0]
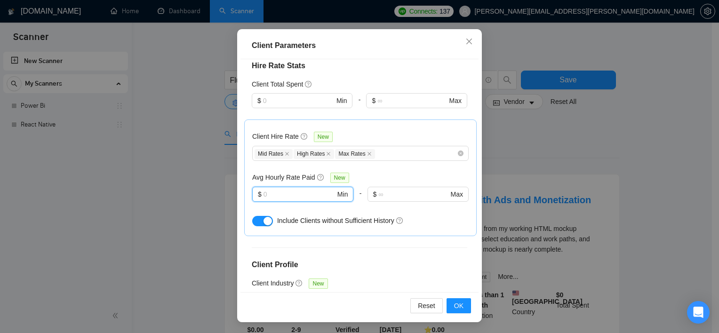
click at [354, 293] on div "Any industry" at bounding box center [360, 300] width 216 height 15
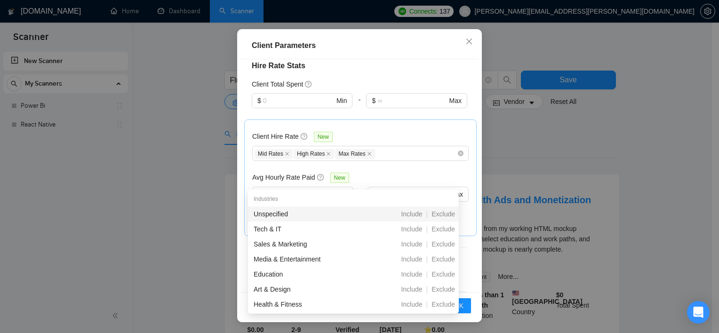
click at [272, 207] on div "Unspecified Include | Exclude" at bounding box center [353, 214] width 211 height 15
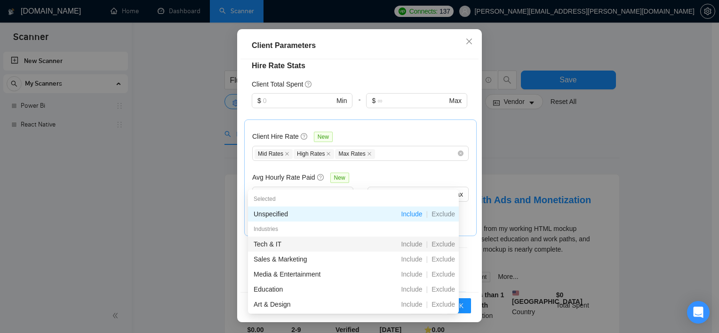
click at [265, 247] on div "Tech & IT" at bounding box center [305, 244] width 103 height 10
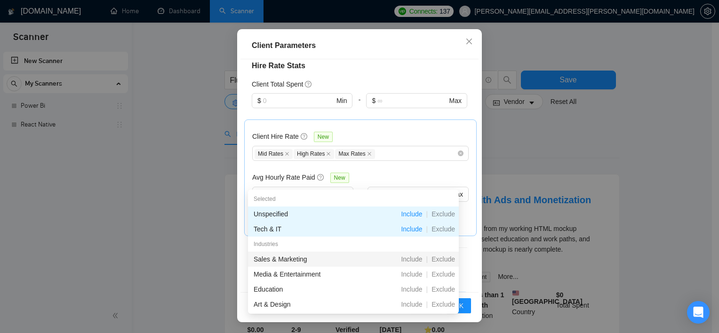
click at [265, 263] on div "Sales & Marketing" at bounding box center [305, 259] width 103 height 10
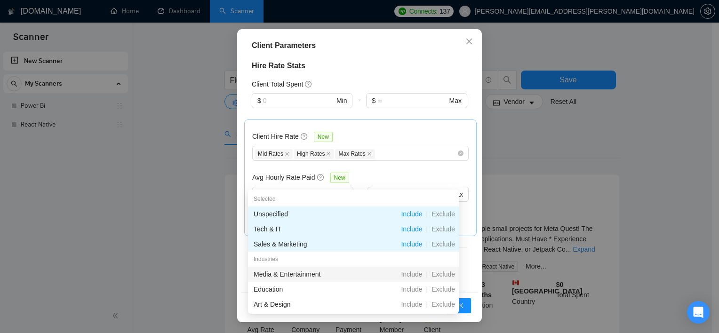
click at [275, 277] on div "Media & Entertainment" at bounding box center [305, 274] width 103 height 10
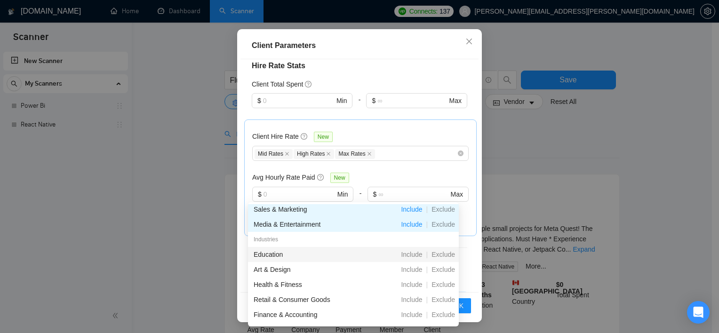
scroll to position [49, 0]
click at [293, 256] on div "Education" at bounding box center [305, 253] width 103 height 10
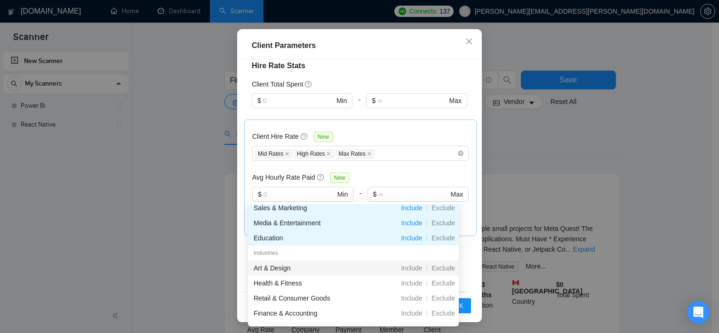
click at [282, 273] on div "Art & Design" at bounding box center [305, 268] width 103 height 10
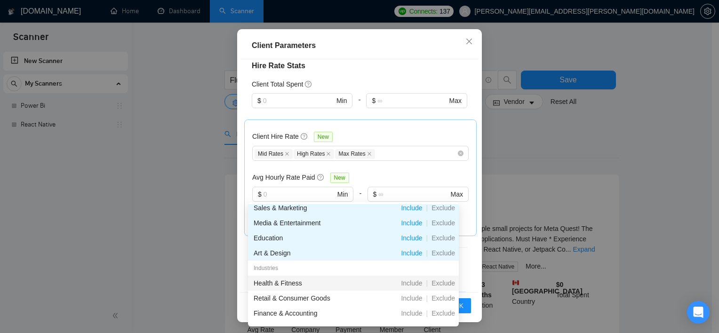
click at [281, 281] on div "Health & Fitness" at bounding box center [305, 283] width 103 height 10
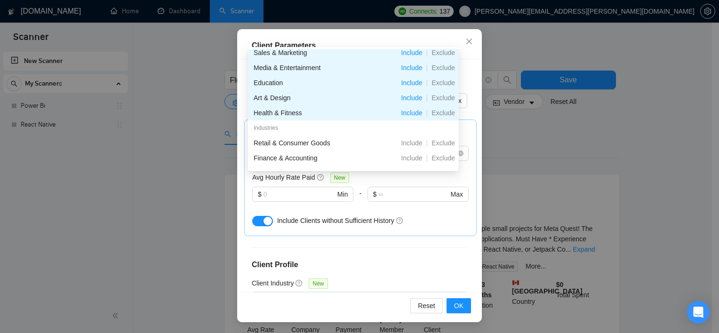
click at [339, 294] on div "Unspecified Tech & IT Sales & Marketing Media & Entertainment Education Art & D…" at bounding box center [354, 314] width 201 height 40
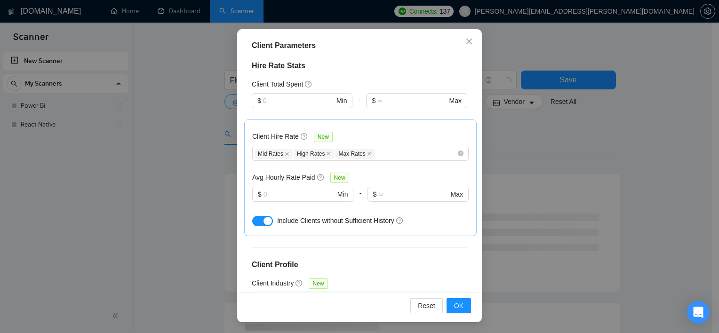
click at [339, 294] on div "Unspecified Tech & IT Sales & Marketing Media & Entertainment Education Art & D…" at bounding box center [354, 314] width 201 height 40
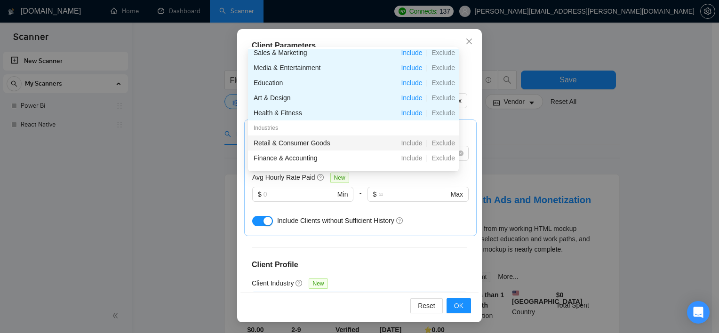
click at [323, 138] on div "Retail & Consumer Goods" at bounding box center [305, 143] width 103 height 10
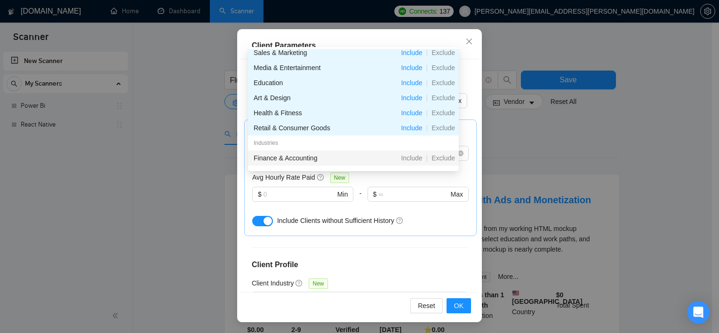
click at [305, 157] on div "Finance & Accounting" at bounding box center [305, 158] width 103 height 10
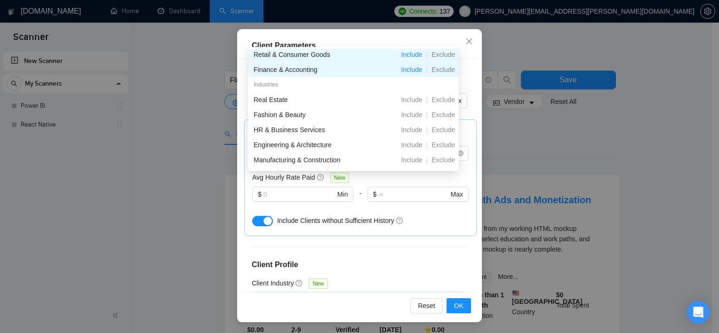
scroll to position [124, 0]
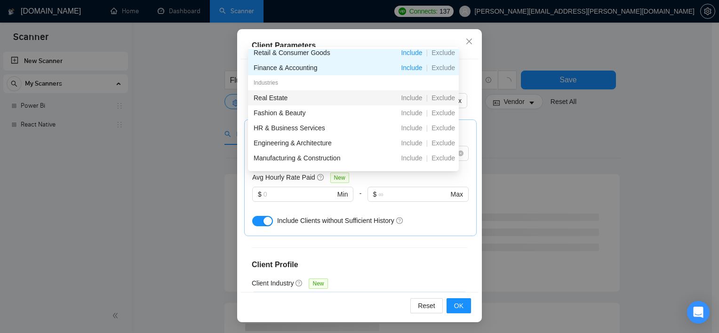
click at [282, 100] on div "Real Estate" at bounding box center [305, 98] width 103 height 10
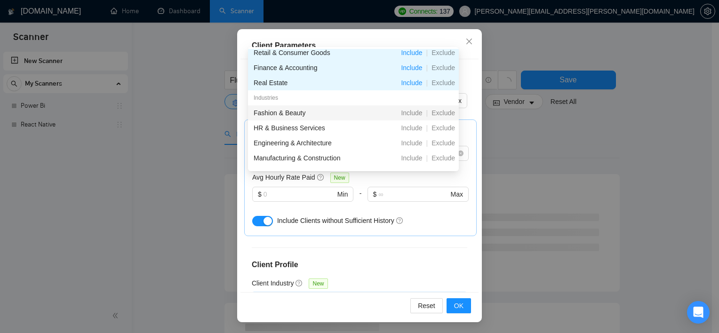
click at [279, 117] on div "Fashion & Beauty" at bounding box center [305, 113] width 103 height 10
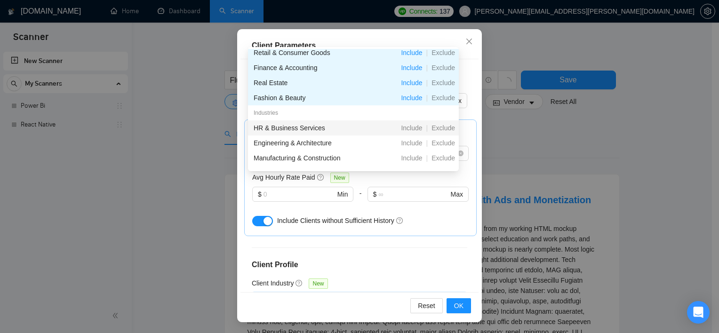
click at [277, 130] on div "HR & Business Services" at bounding box center [305, 128] width 103 height 10
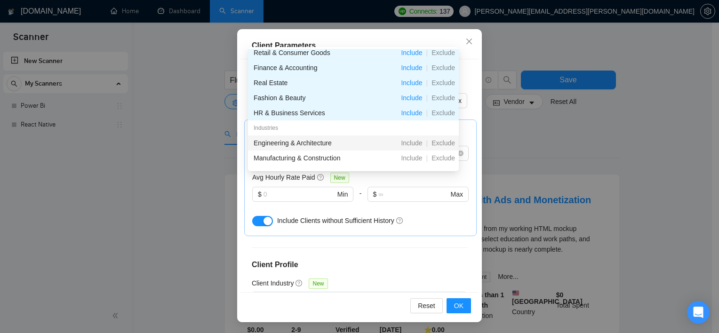
click at [282, 142] on div "Engineering & Architecture" at bounding box center [305, 143] width 103 height 10
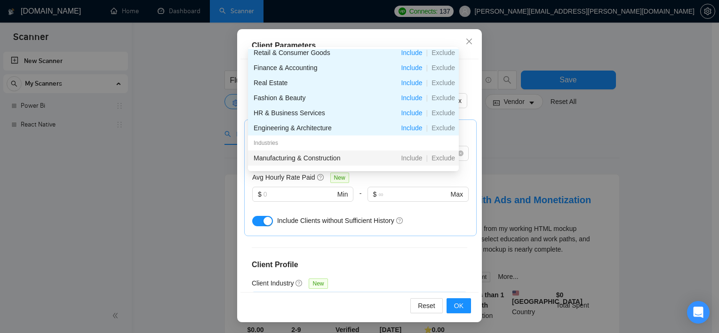
click at [284, 156] on div "Manufacturing & Construction" at bounding box center [305, 158] width 103 height 10
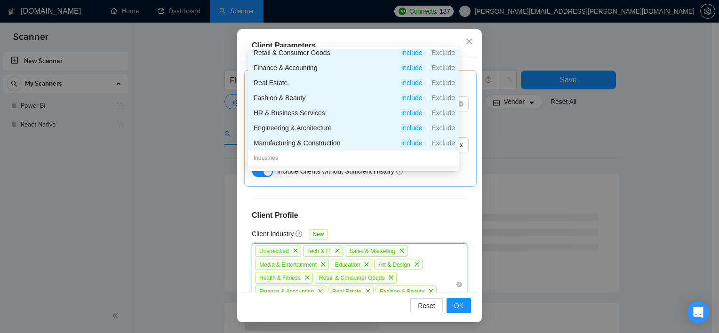
scroll to position [510, 0]
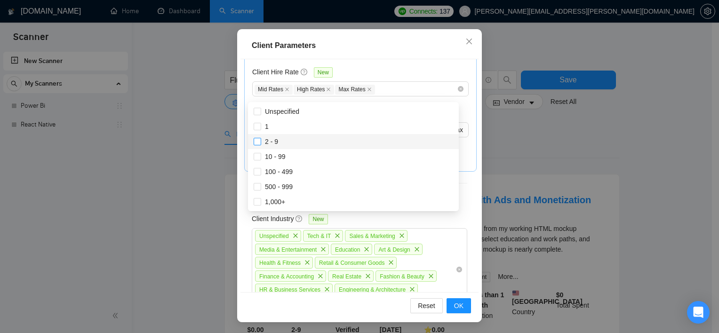
click at [269, 139] on span "2 - 9" at bounding box center [271, 142] width 13 height 8
click at [260, 139] on input "2 - 9" at bounding box center [257, 141] width 7 height 7
checkbox input "true"
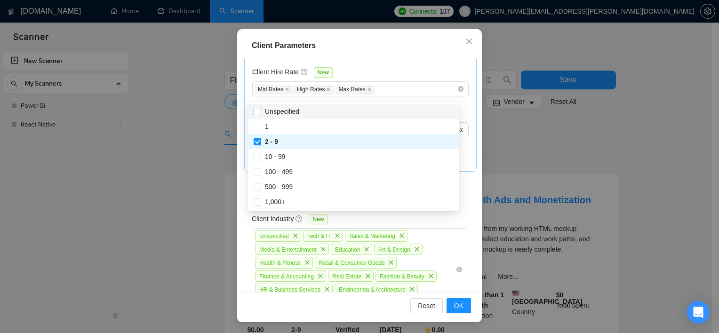
click at [258, 113] on input "Unspecified" at bounding box center [257, 111] width 7 height 7
checkbox input "true"
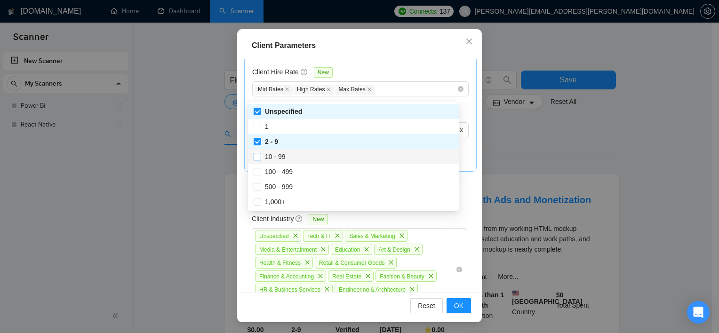
click at [258, 158] on input "10 - 99" at bounding box center [257, 156] width 7 height 7
checkbox input "true"
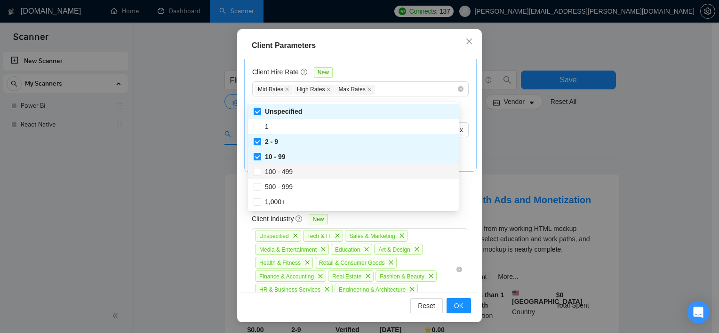
click at [257, 177] on div "100 - 499" at bounding box center [353, 171] width 211 height 15
checkbox input "true"
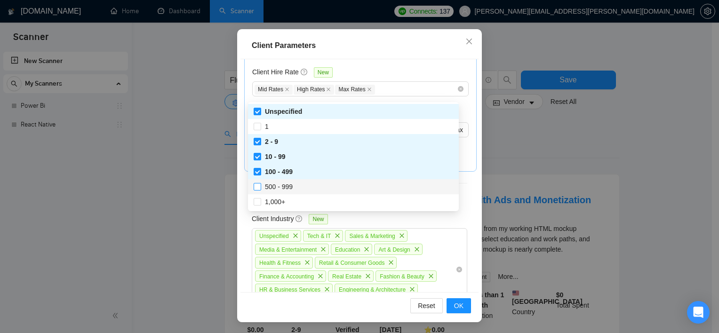
click at [257, 185] on input "500 - 999" at bounding box center [257, 186] width 7 height 7
checkbox input "true"
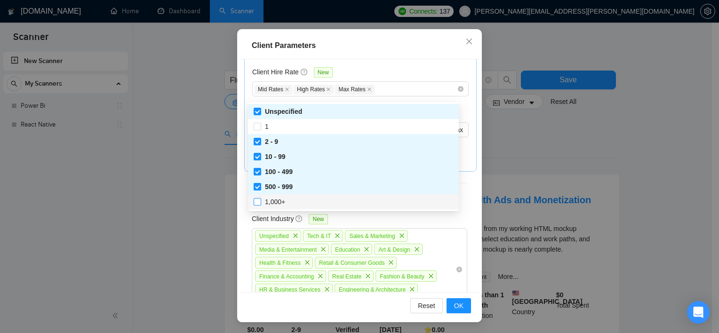
click at [254, 203] on input "1,000+" at bounding box center [257, 201] width 7 height 7
checkbox input "true"
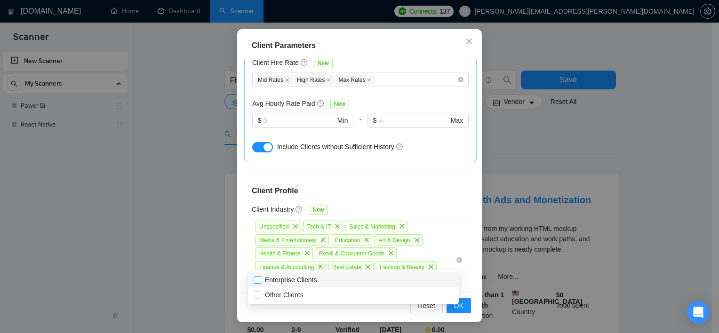
click at [258, 279] on input "Enterprise Clients" at bounding box center [257, 279] width 7 height 7
checkbox input "true"
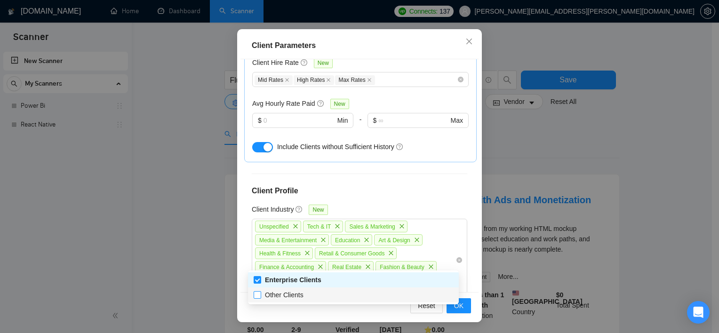
click at [258, 297] on input "Other Clients" at bounding box center [257, 294] width 7 height 7
checkbox input "true"
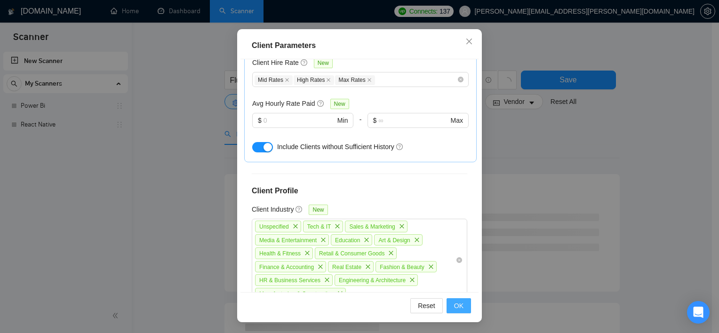
click at [454, 305] on span "OK" at bounding box center [458, 306] width 9 height 10
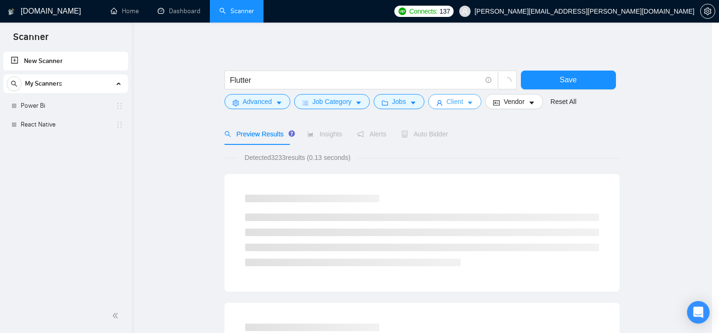
scroll to position [0, 0]
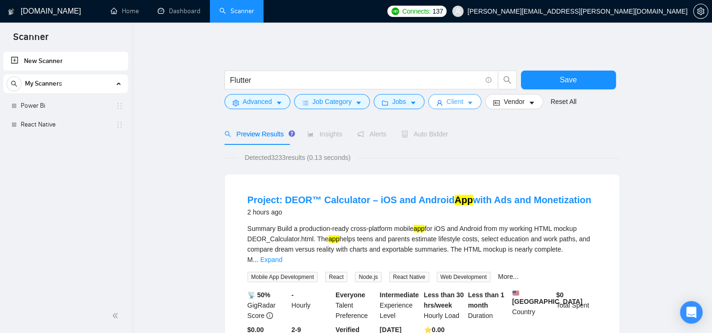
click at [467, 105] on icon "caret-down" at bounding box center [470, 103] width 7 height 7
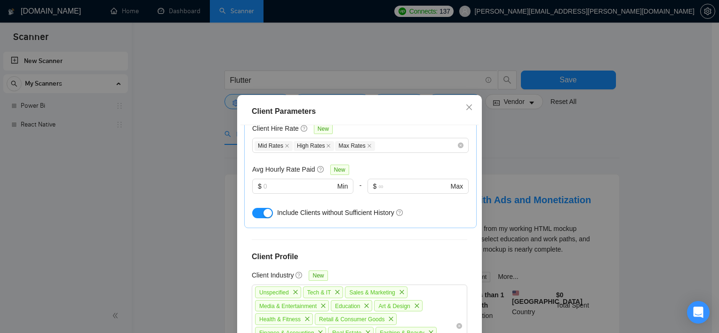
scroll to position [66, 0]
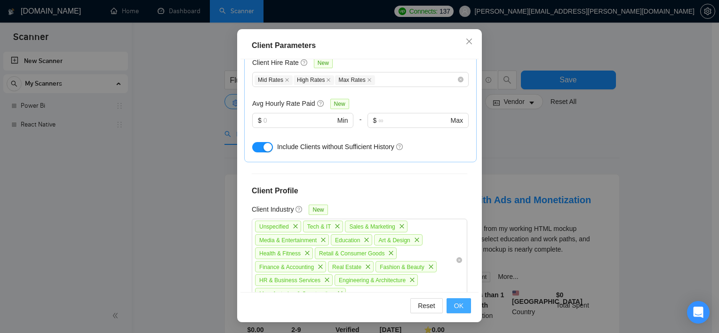
click at [457, 308] on span "OK" at bounding box center [458, 306] width 9 height 10
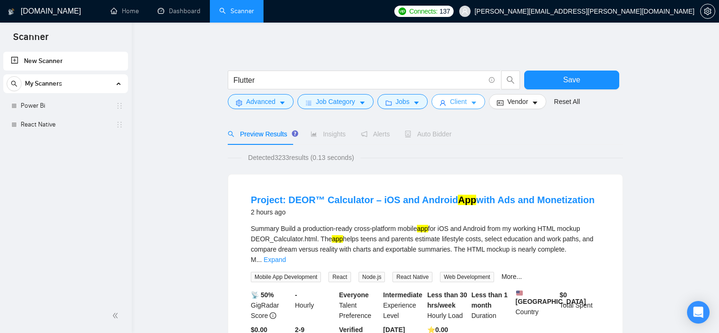
scroll to position [0, 0]
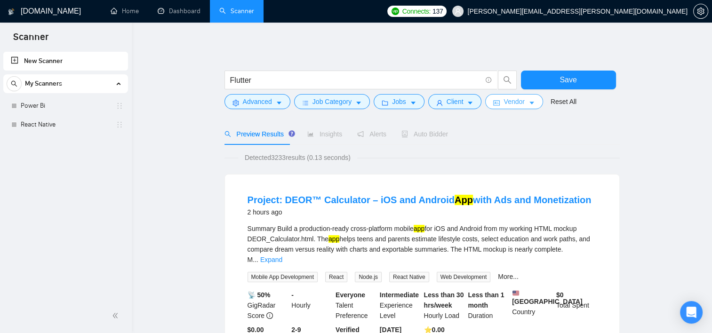
click at [520, 103] on span "Vendor" at bounding box center [514, 101] width 21 height 10
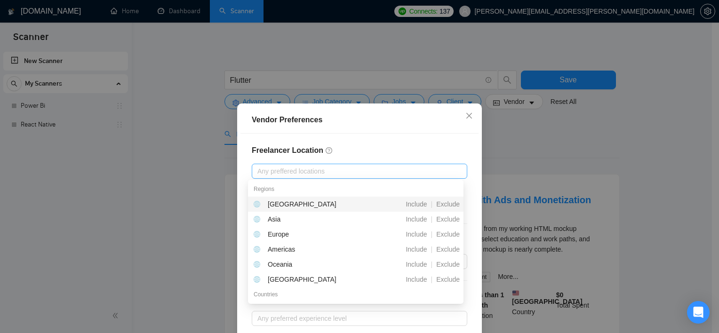
click at [370, 166] on div at bounding box center [354, 171] width 201 height 11
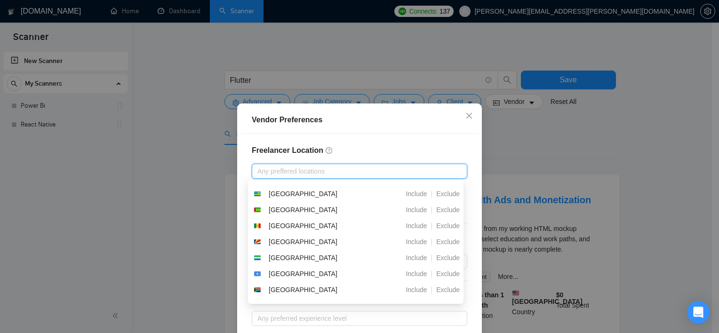
scroll to position [700, 0]
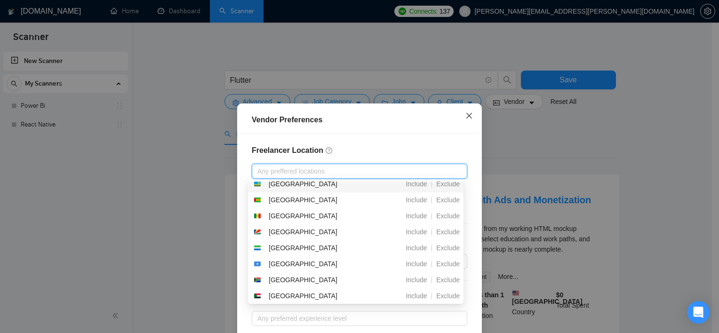
click at [461, 113] on span "Close" at bounding box center [468, 116] width 25 height 25
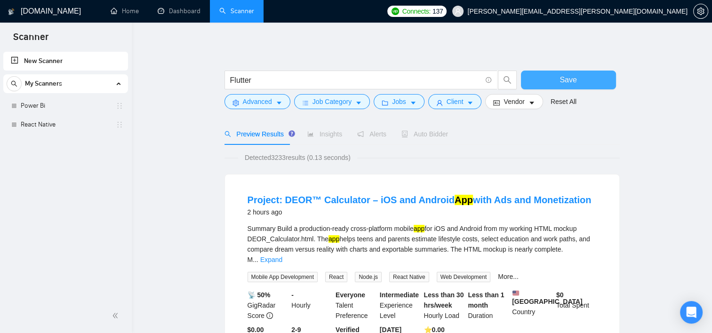
click at [568, 86] on span "Save" at bounding box center [568, 80] width 17 height 12
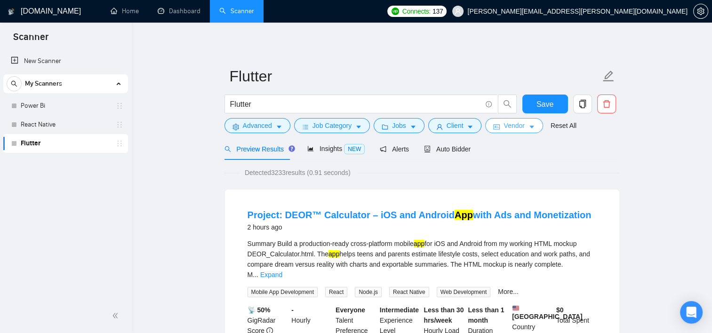
click at [530, 129] on icon "caret-down" at bounding box center [531, 127] width 7 height 7
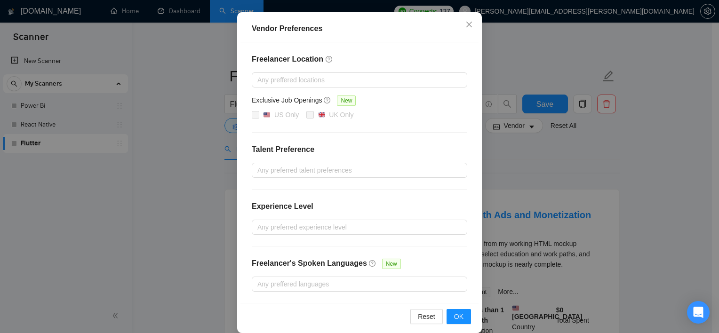
scroll to position [102, 0]
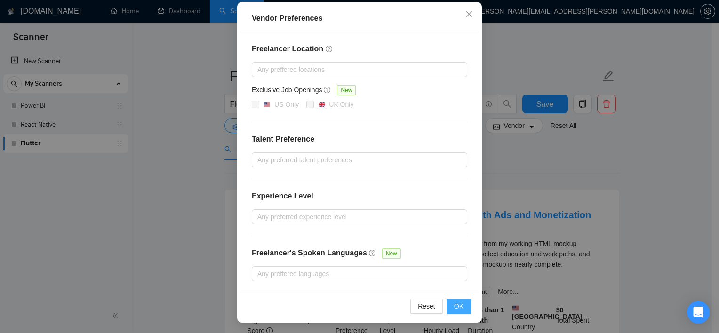
click at [459, 304] on span "OK" at bounding box center [458, 306] width 9 height 10
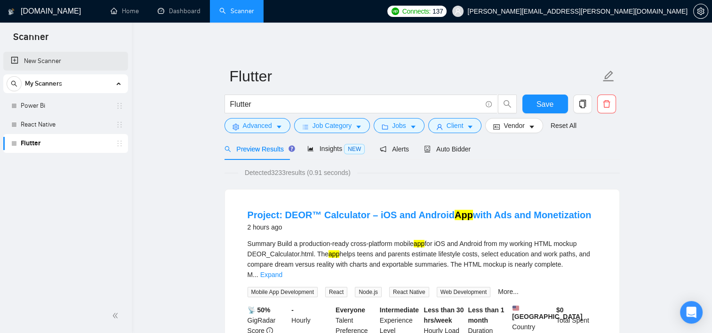
click at [41, 61] on link "New Scanner" at bounding box center [66, 61] width 110 height 19
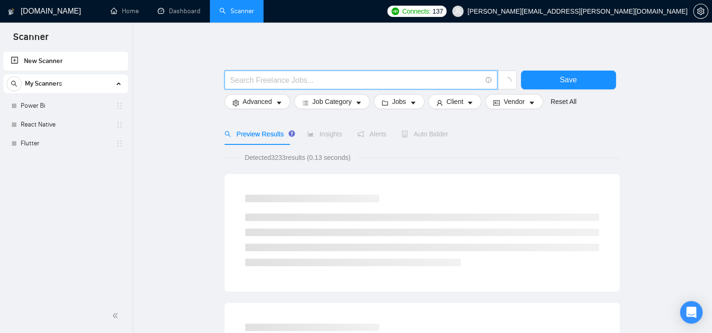
click at [254, 85] on input "text" at bounding box center [355, 80] width 251 height 12
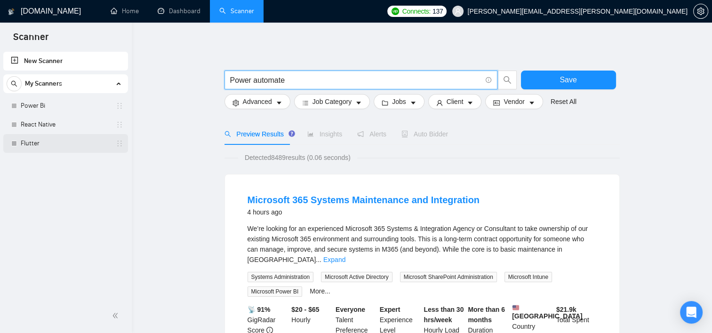
type input "Power automate"
drag, startPoint x: 36, startPoint y: 146, endPoint x: 445, endPoint y: 34, distance: 424.1
click at [36, 146] on link "Flutter" at bounding box center [65, 143] width 89 height 19
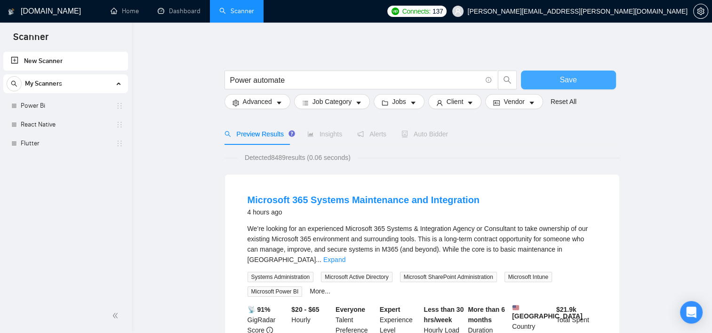
click at [553, 84] on button "Save" at bounding box center [568, 80] width 95 height 19
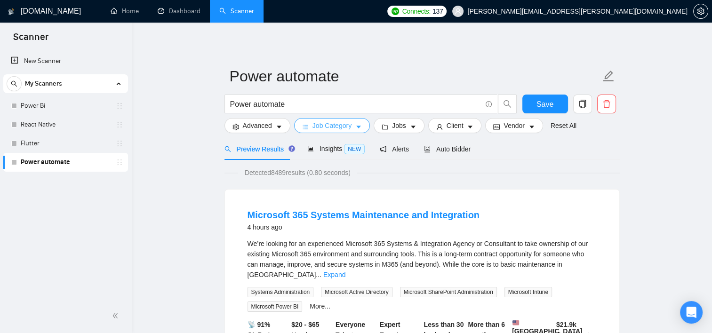
click at [326, 128] on span "Job Category" at bounding box center [331, 125] width 39 height 10
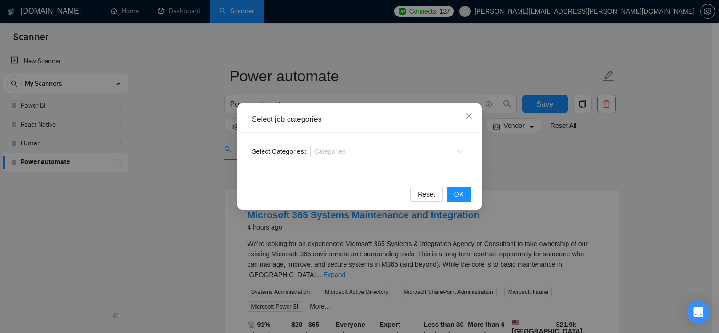
click at [338, 159] on div "Categories" at bounding box center [388, 151] width 157 height 15
click at [335, 156] on div "Categories" at bounding box center [388, 151] width 157 height 11
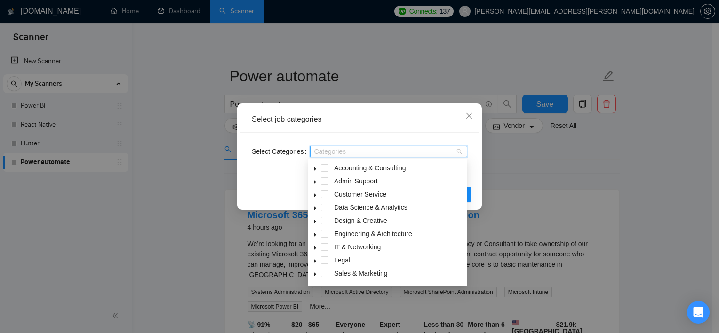
click at [314, 169] on icon "caret-down" at bounding box center [315, 169] width 5 height 5
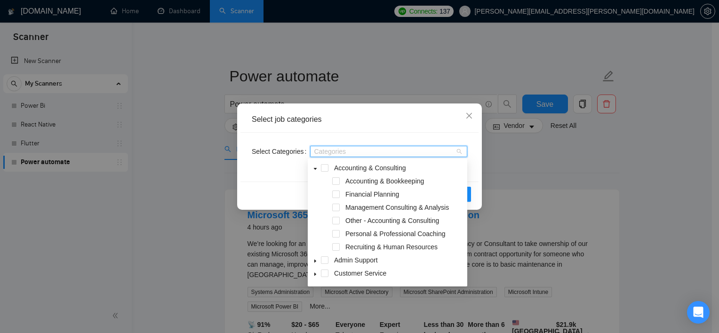
click at [313, 264] on span at bounding box center [315, 260] width 11 height 11
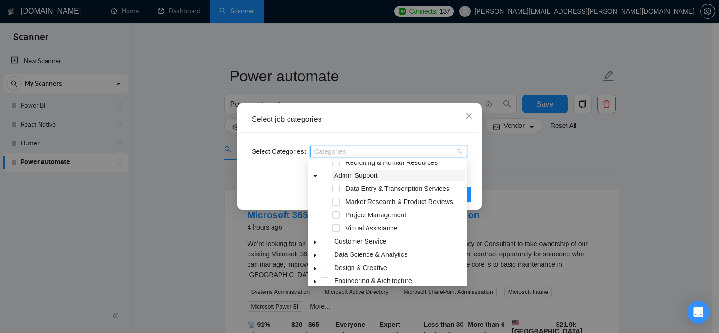
scroll to position [85, 0]
click at [315, 242] on icon "caret-down" at bounding box center [315, 242] width 2 height 3
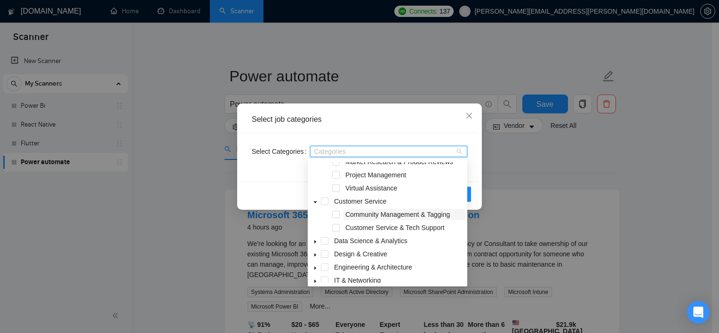
scroll to position [126, 0]
click at [315, 239] on icon "caret-down" at bounding box center [315, 241] width 5 height 5
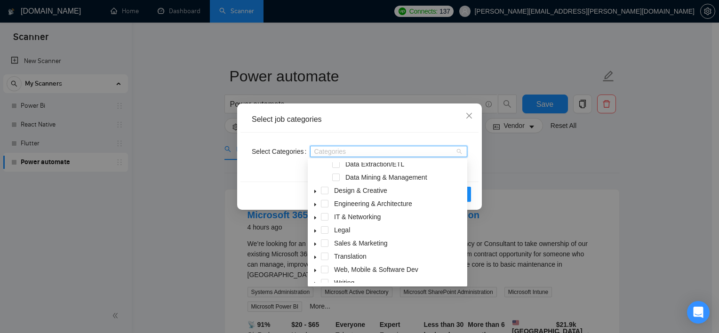
scroll to position [248, 0]
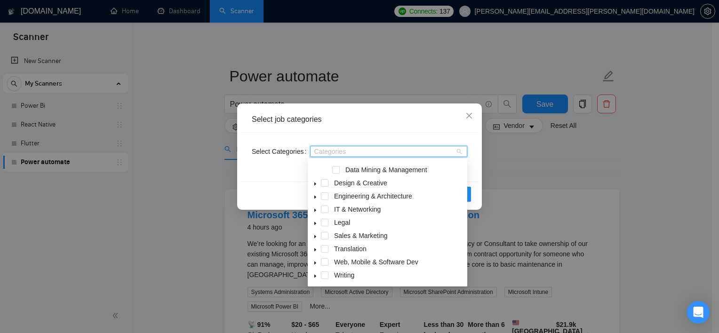
click at [314, 179] on span at bounding box center [315, 182] width 11 height 11
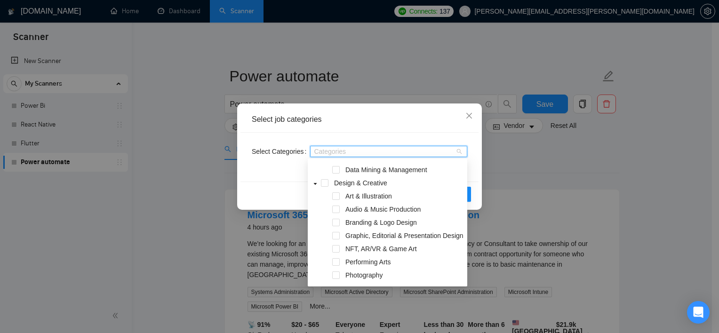
scroll to position [271, 0]
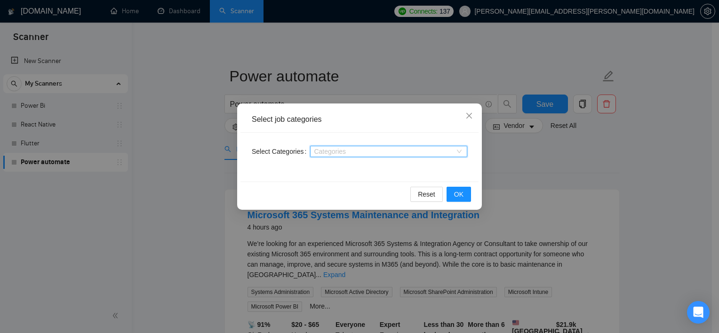
click at [330, 152] on div at bounding box center [383, 152] width 143 height 8
